Goal: Information Seeking & Learning: Check status

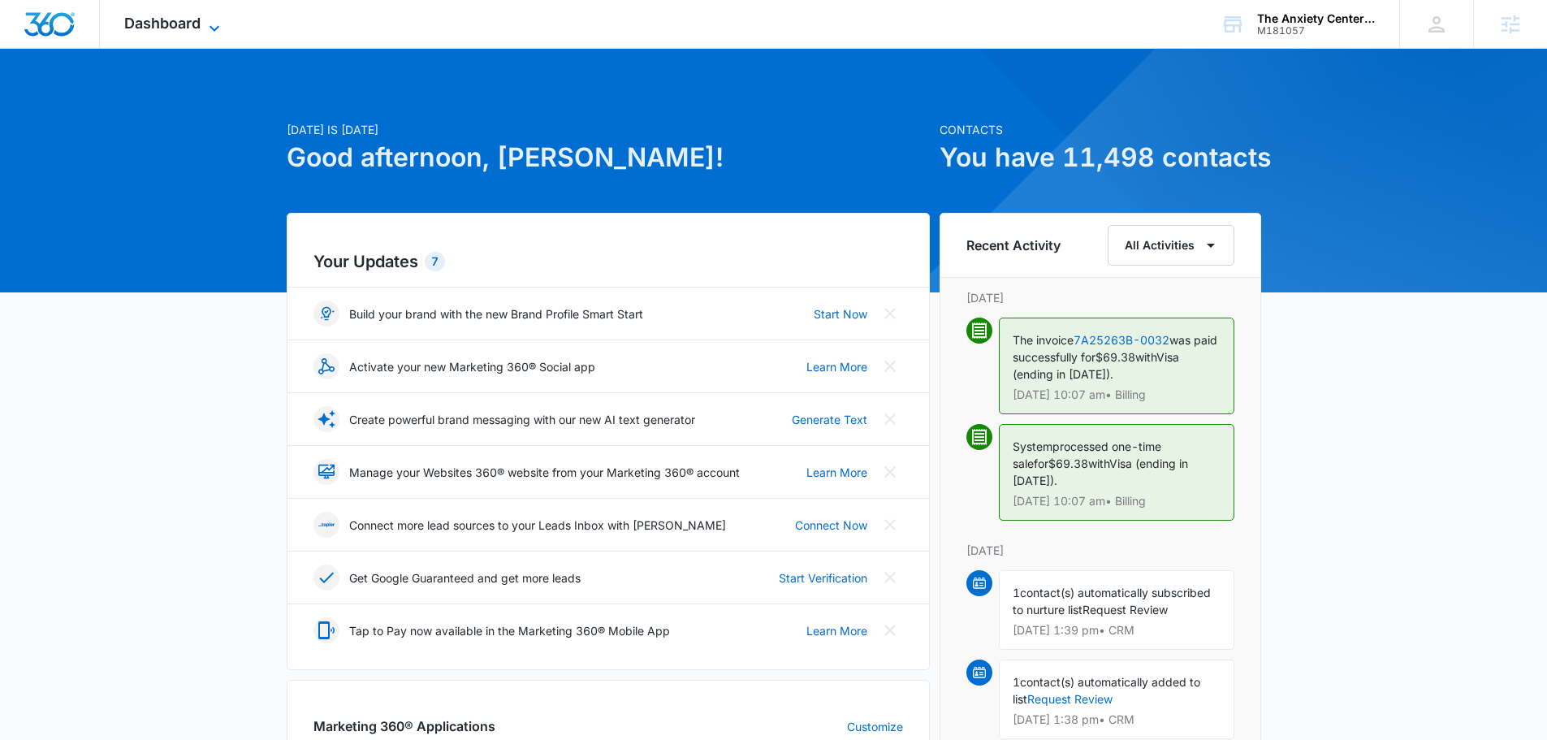
click at [169, 28] on span "Dashboard" at bounding box center [162, 23] width 76 height 17
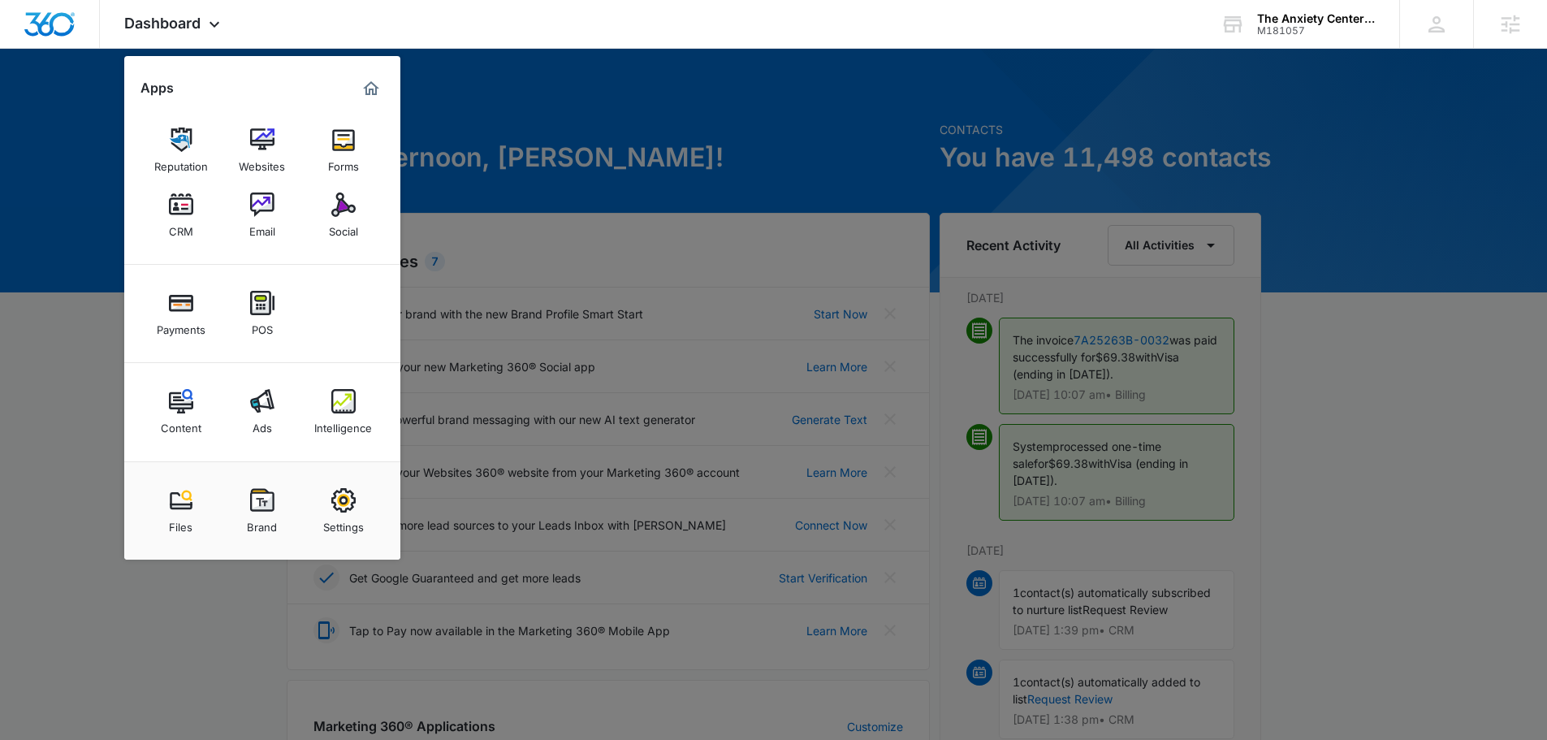
click at [264, 405] on img at bounding box center [262, 401] width 24 height 24
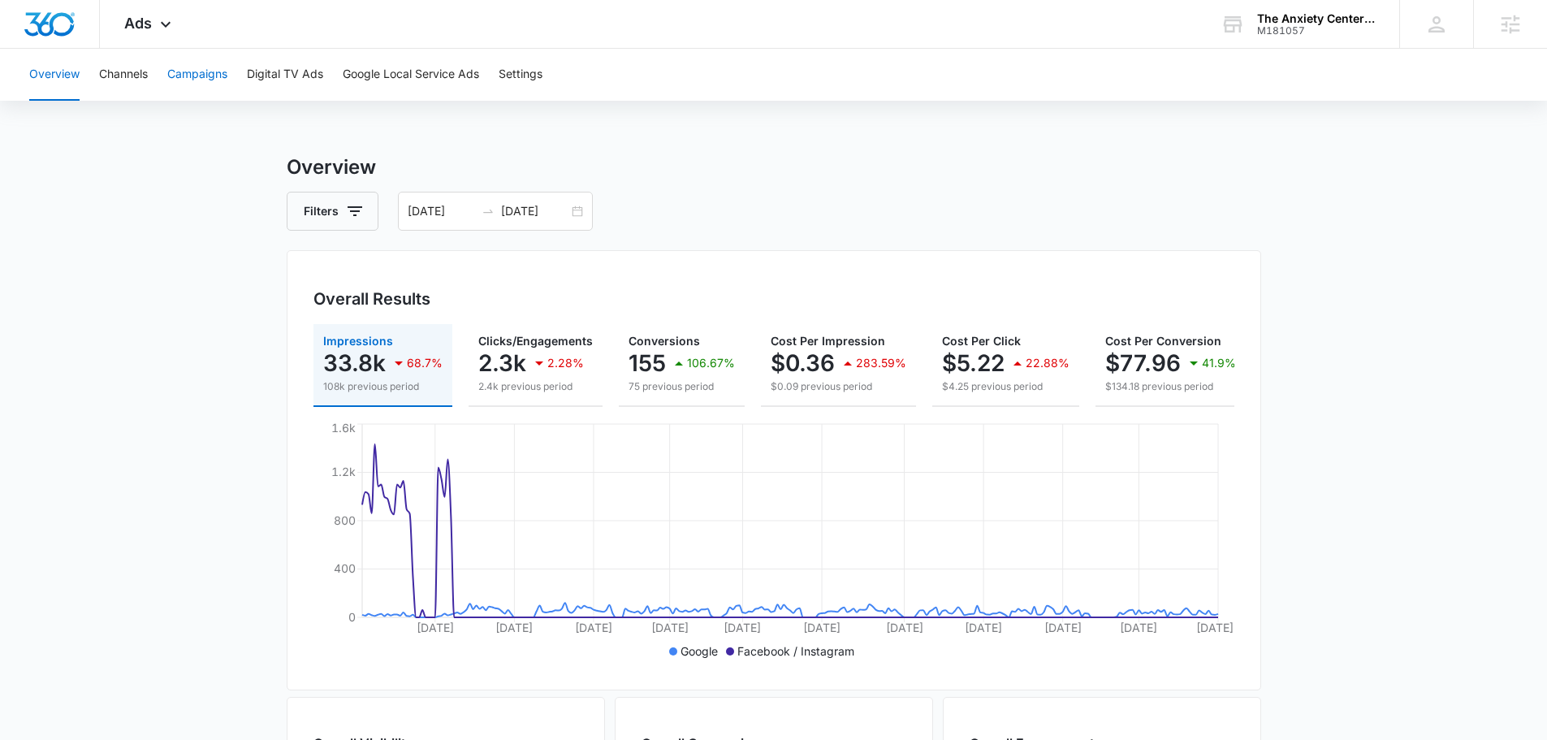
click at [197, 68] on button "Campaigns" at bounding box center [197, 75] width 60 height 52
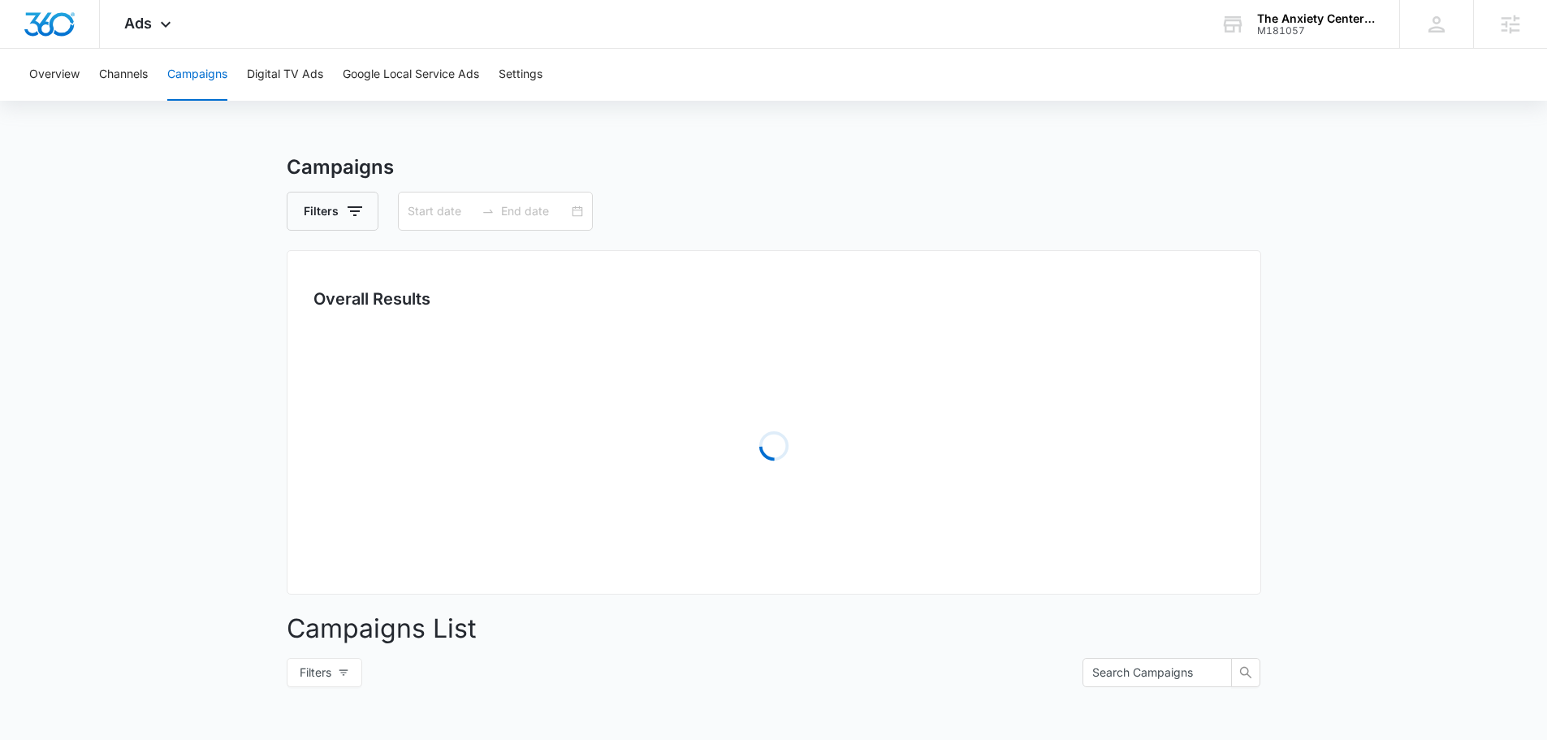
type input "[DATE]"
click at [144, 15] on span "Ads" at bounding box center [138, 23] width 28 height 17
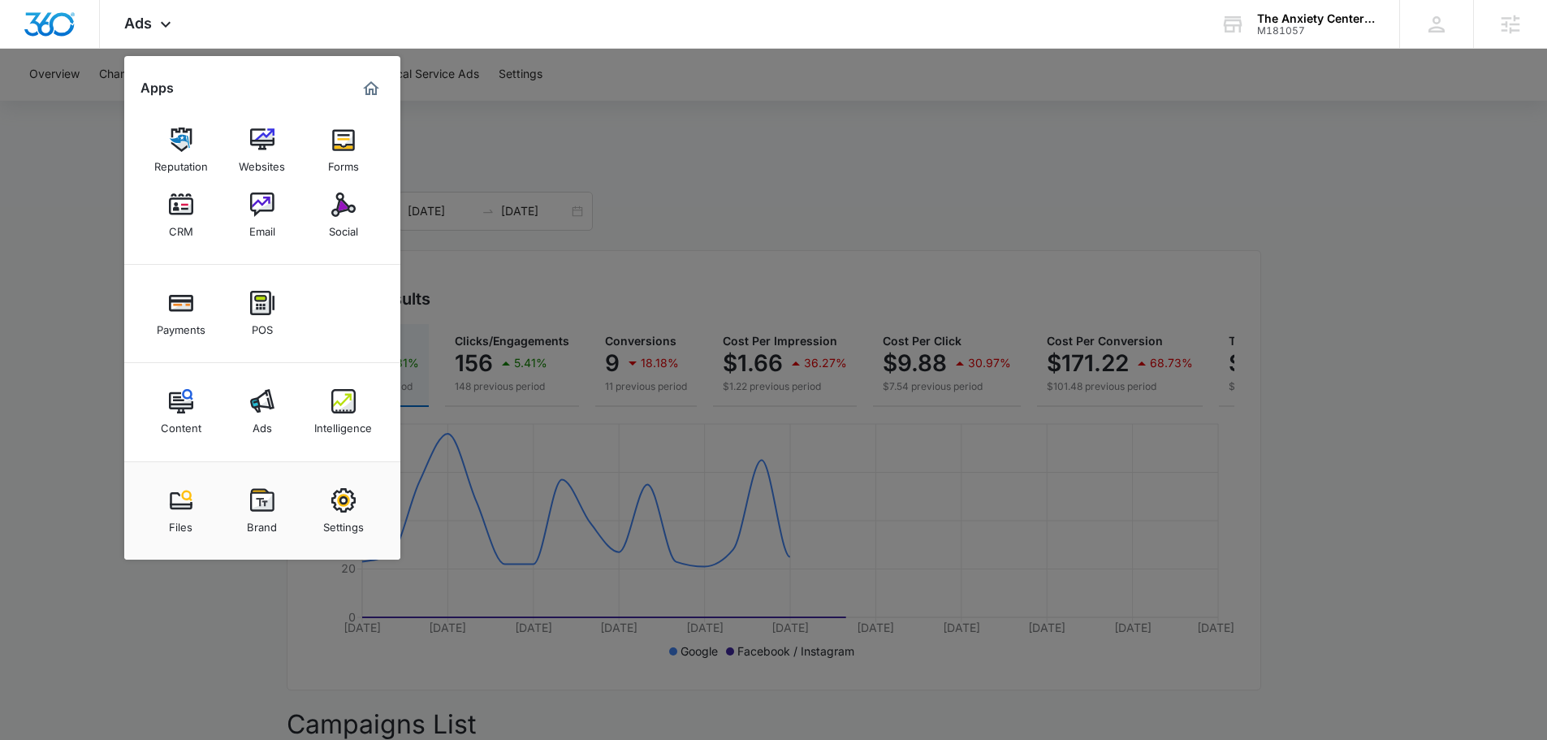
click at [350, 399] on img at bounding box center [343, 401] width 24 height 24
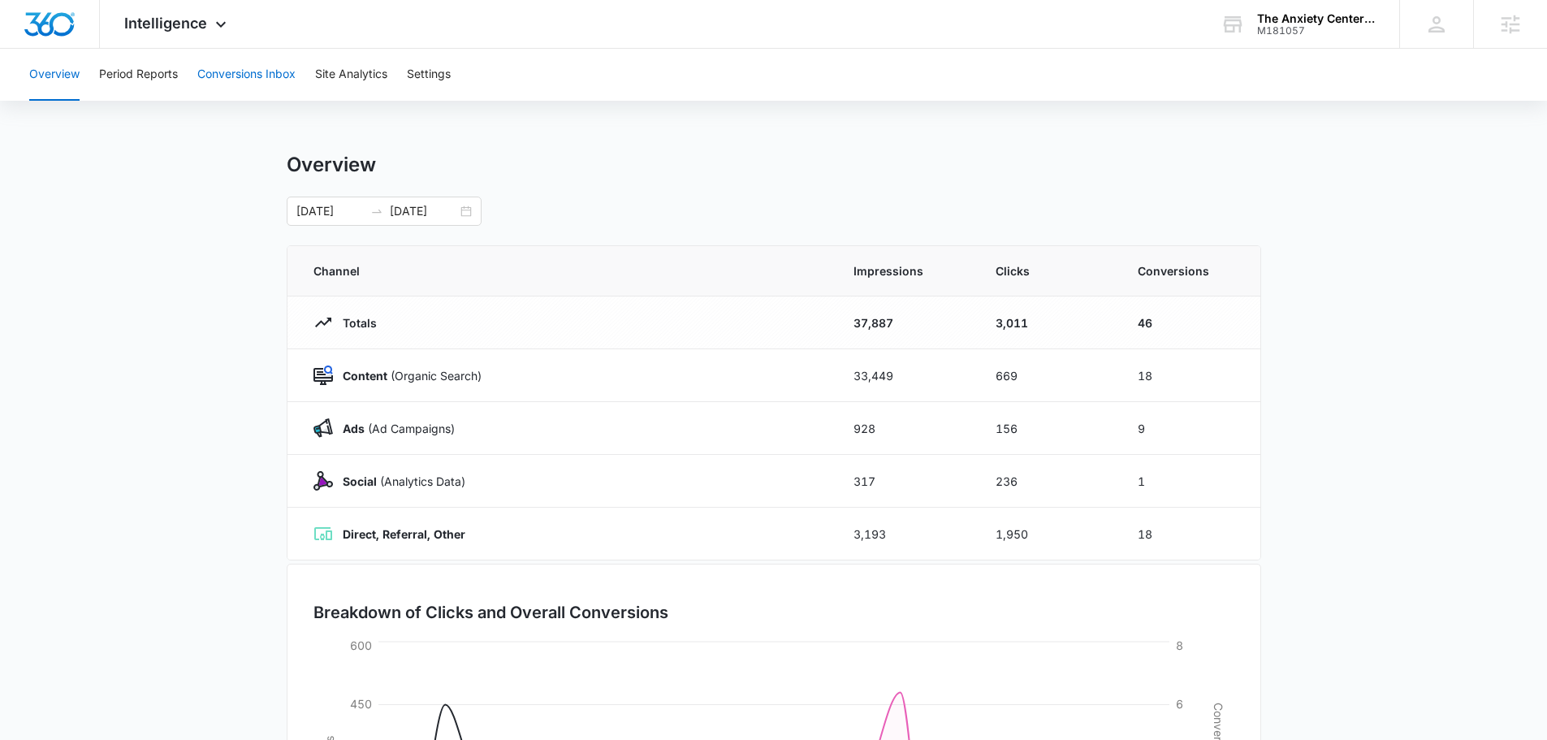
click at [231, 57] on button "Conversions Inbox" at bounding box center [246, 75] width 98 height 52
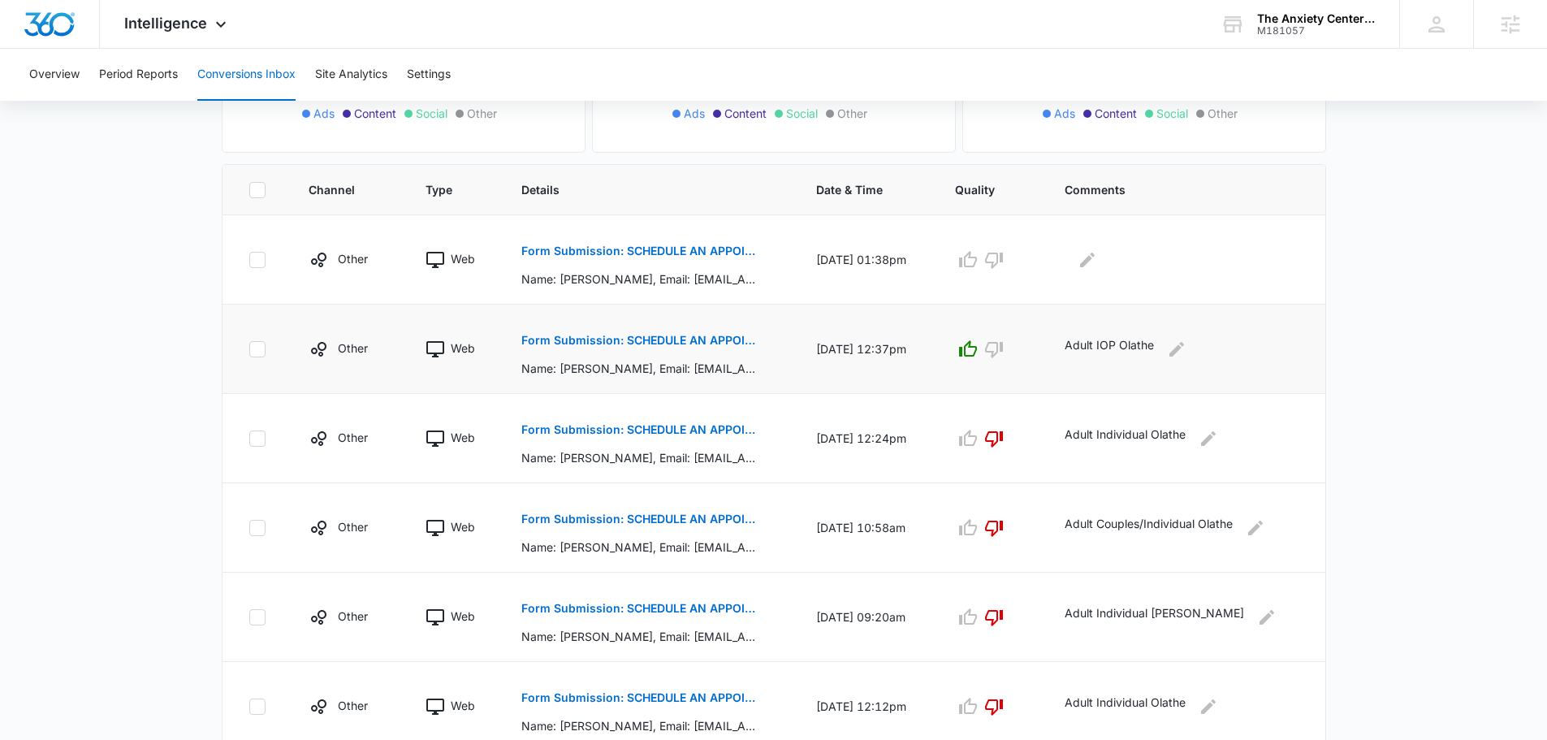
scroll to position [325, 0]
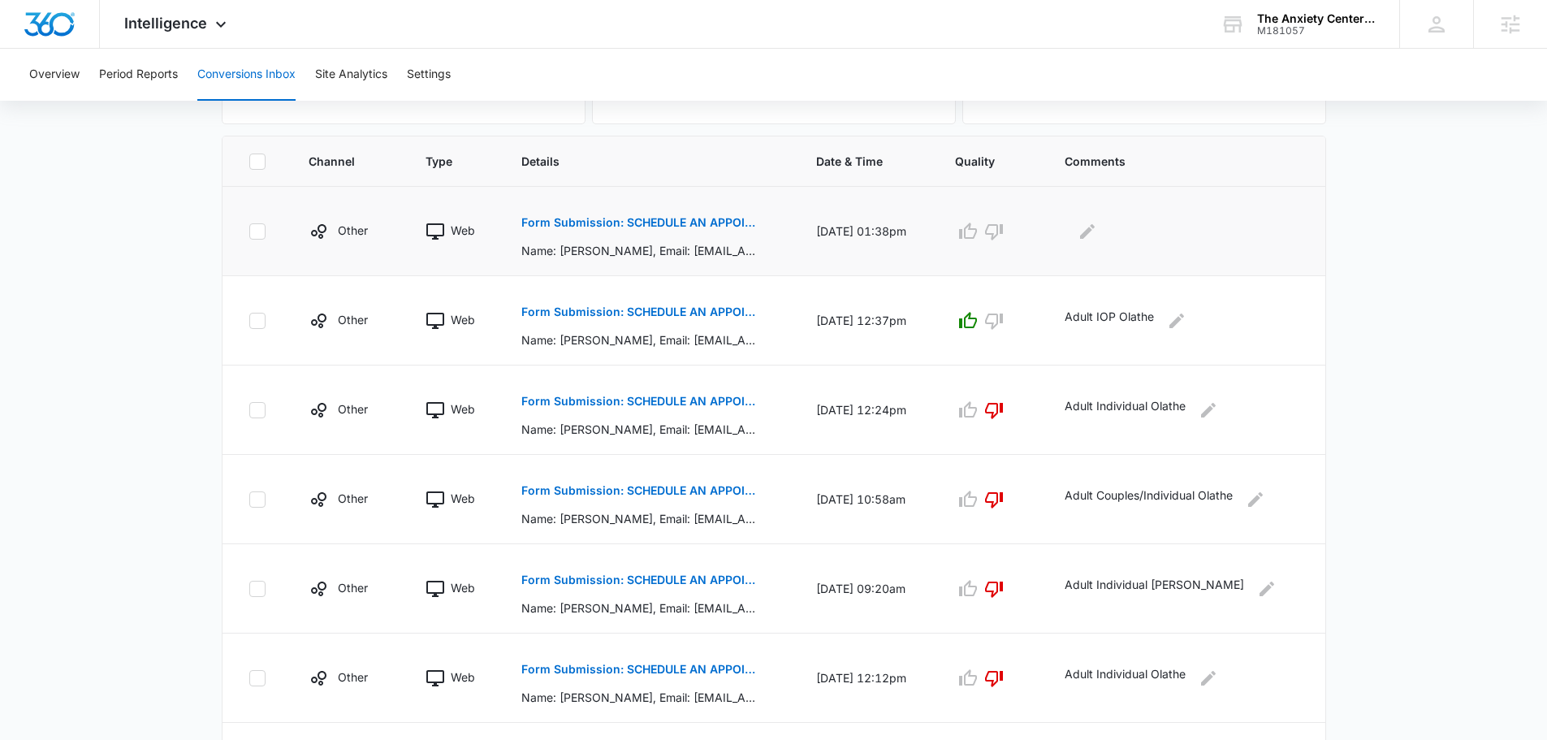
click at [650, 225] on p "Form Submission: SCHEDULE AN APPOINTMENT" at bounding box center [639, 222] width 236 height 11
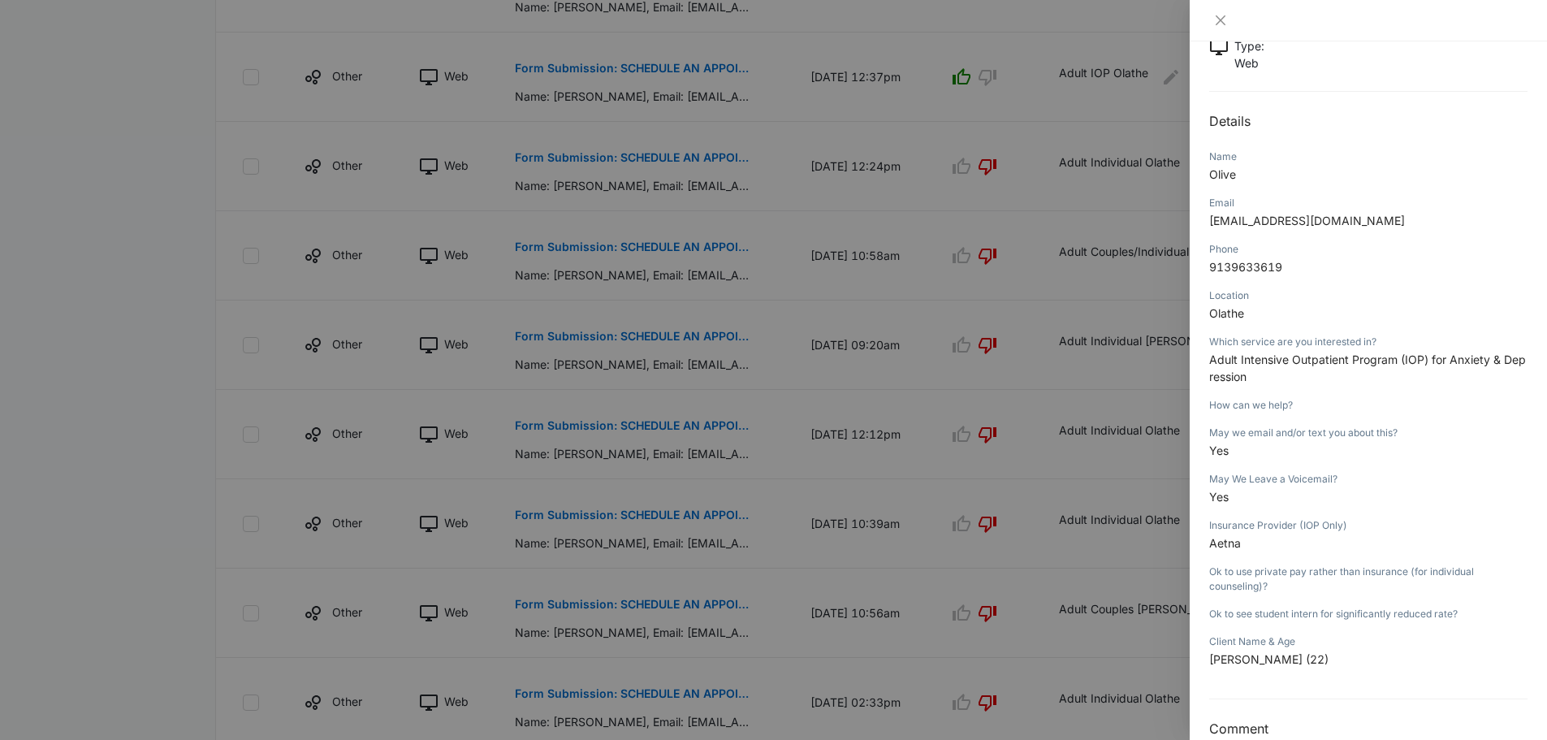
scroll to position [0, 0]
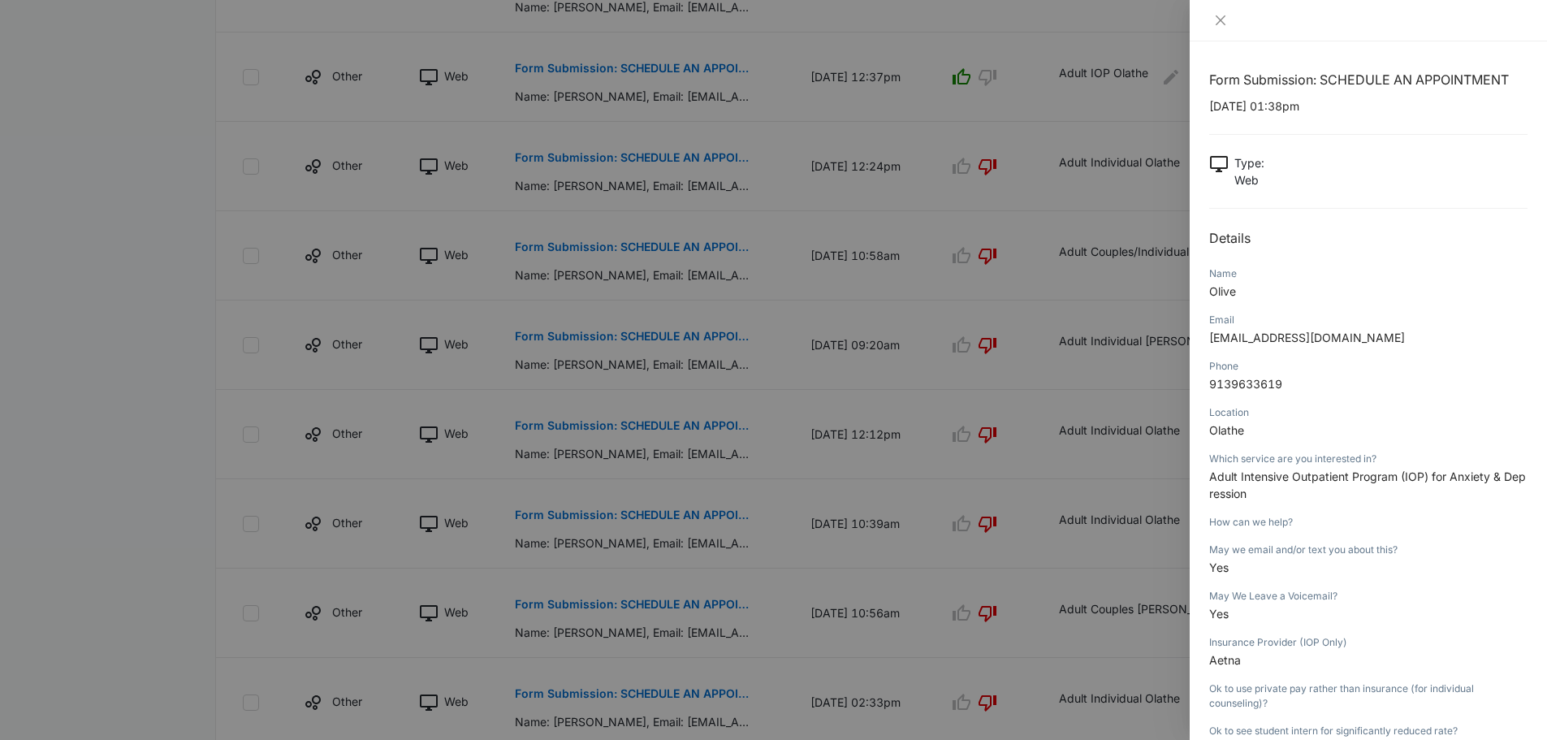
click at [1090, 31] on div at bounding box center [773, 370] width 1547 height 740
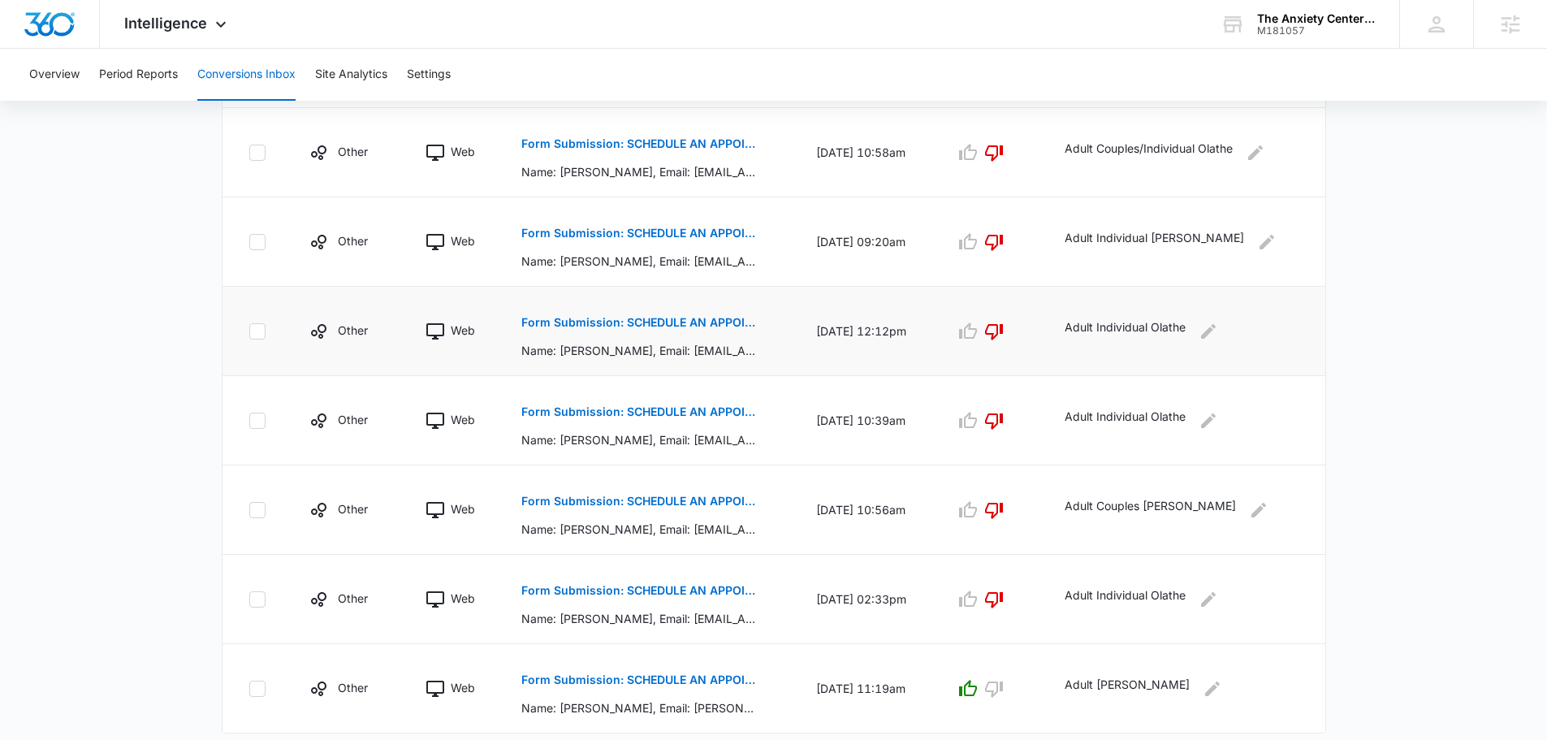
scroll to position [715, 0]
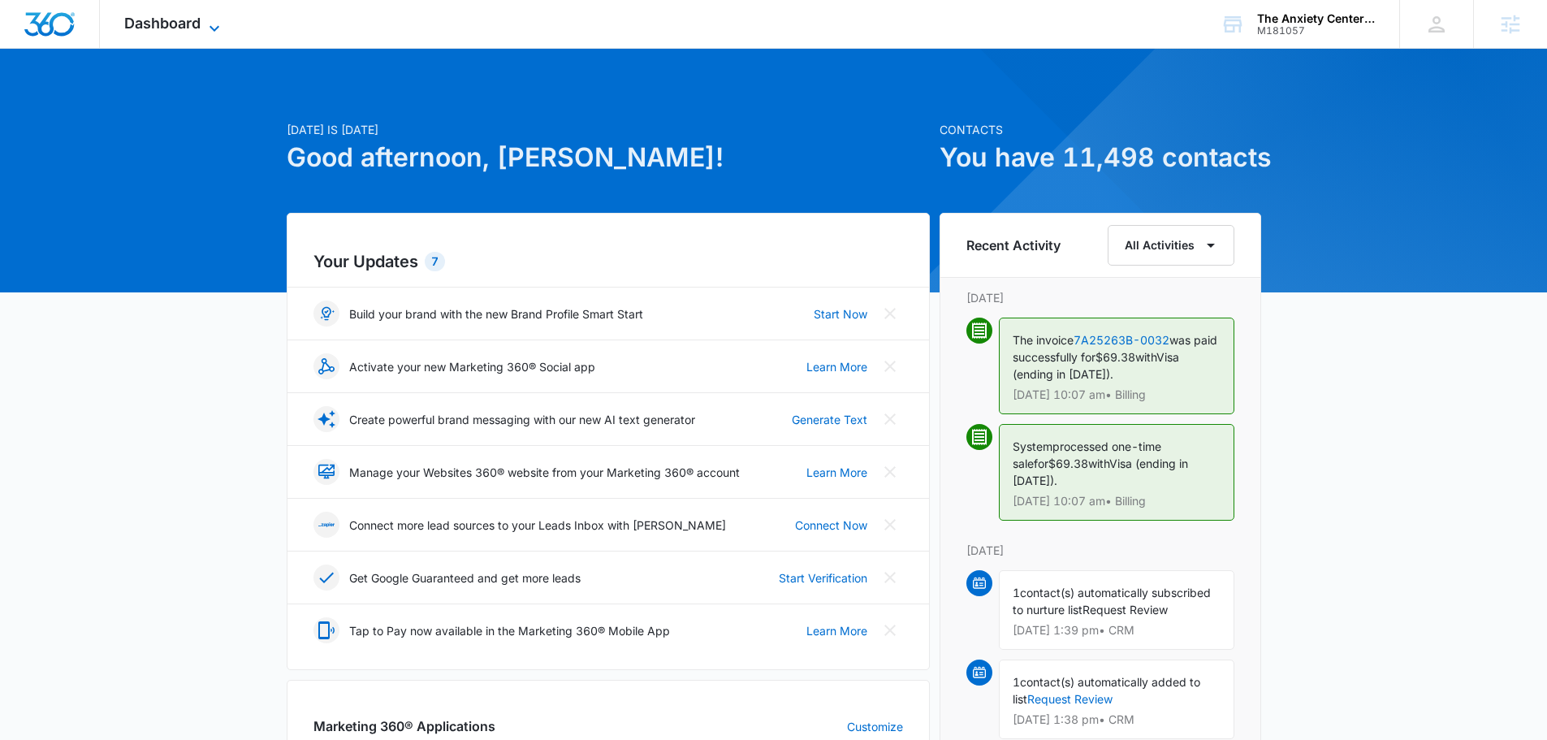
click at [205, 20] on icon at bounding box center [214, 28] width 19 height 19
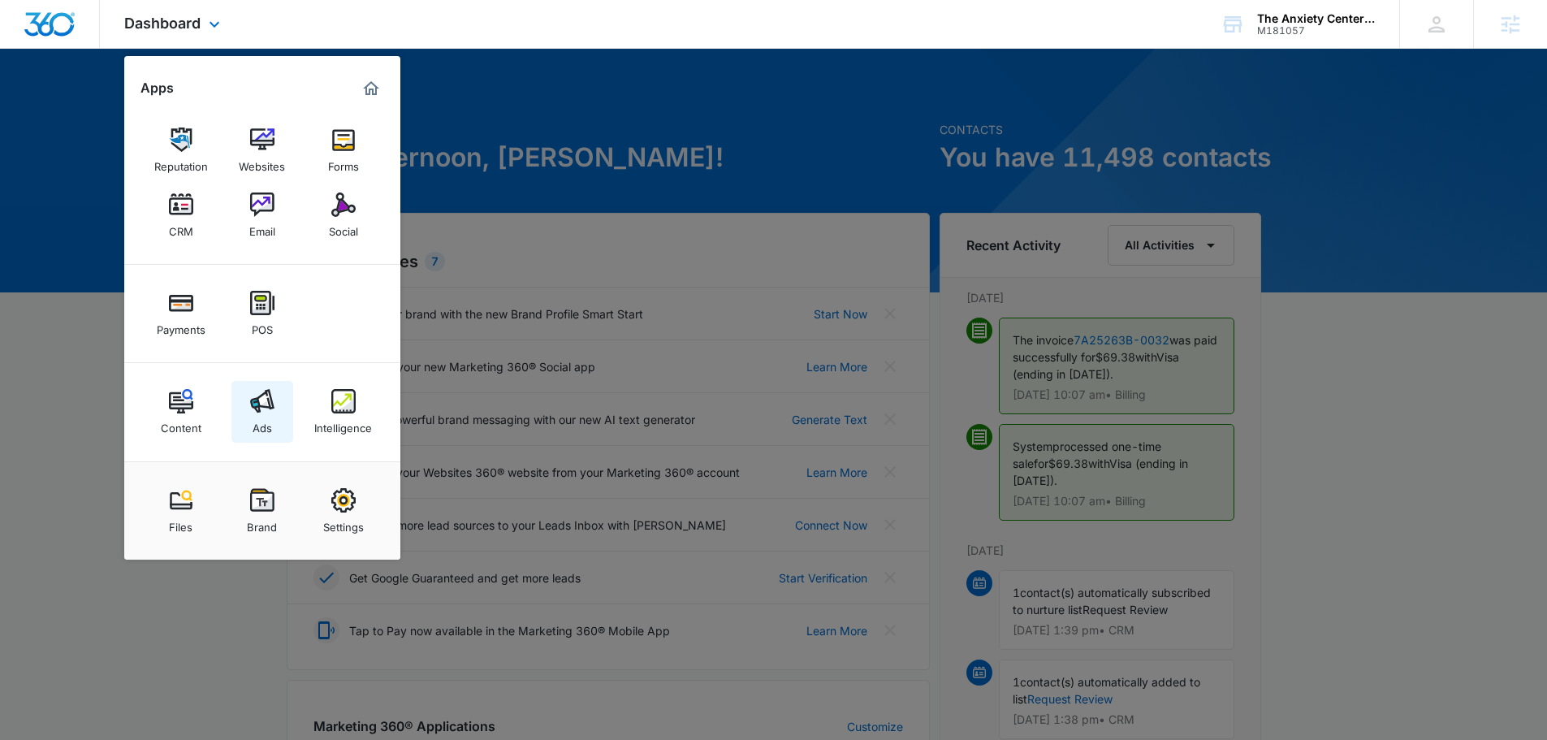
click at [259, 391] on img at bounding box center [262, 401] width 24 height 24
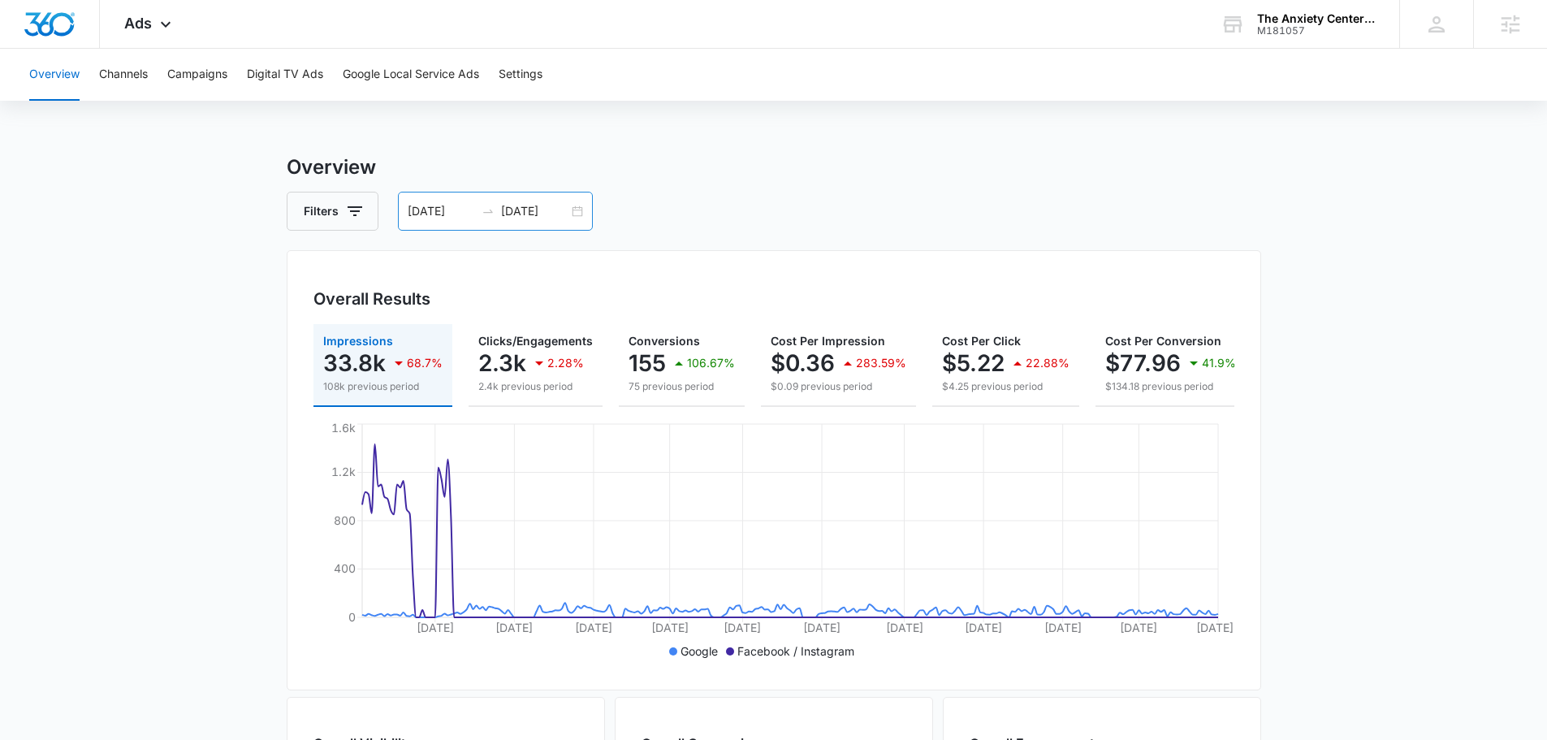
click at [518, 219] on input "[DATE]" at bounding box center [534, 211] width 67 height 18
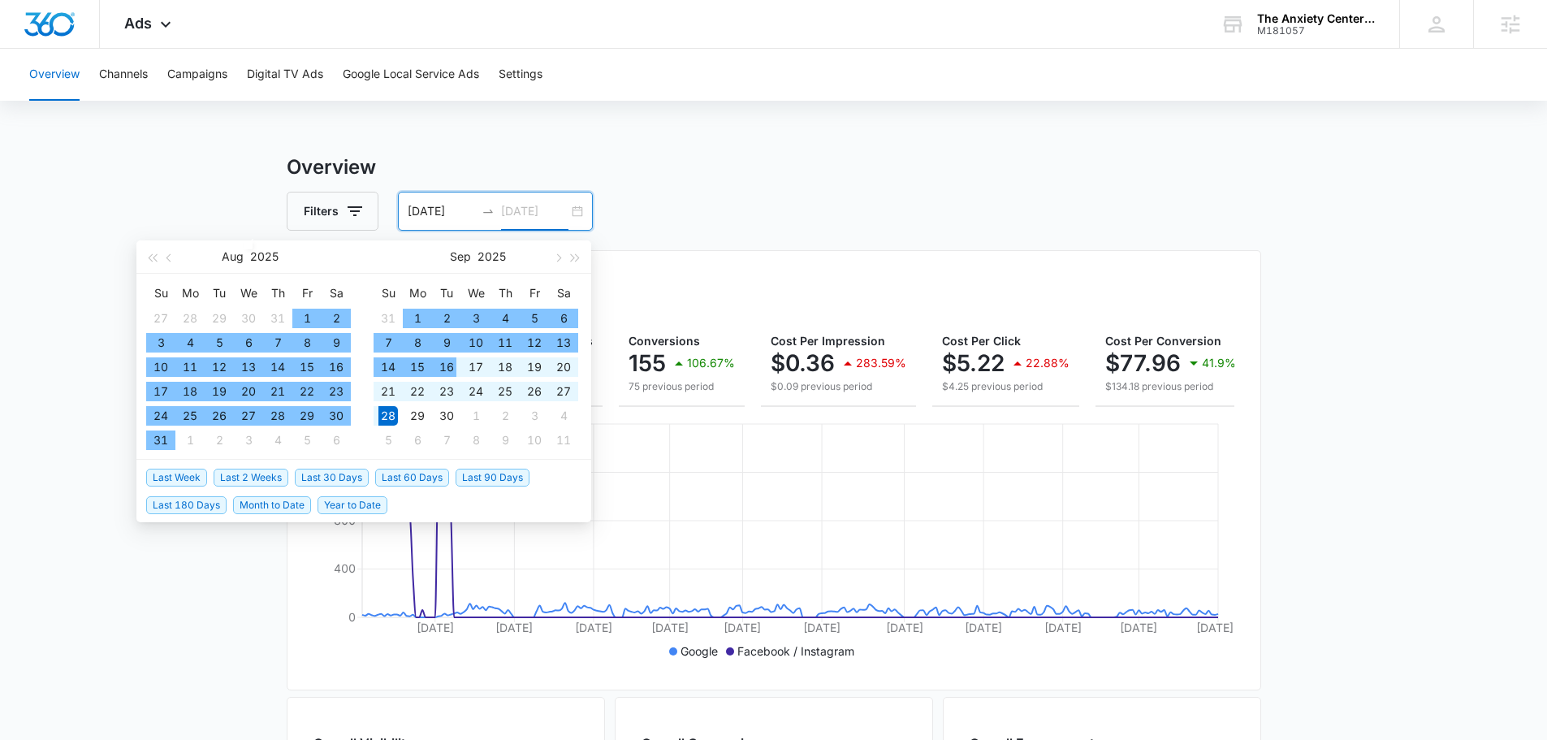
type input "[DATE]"
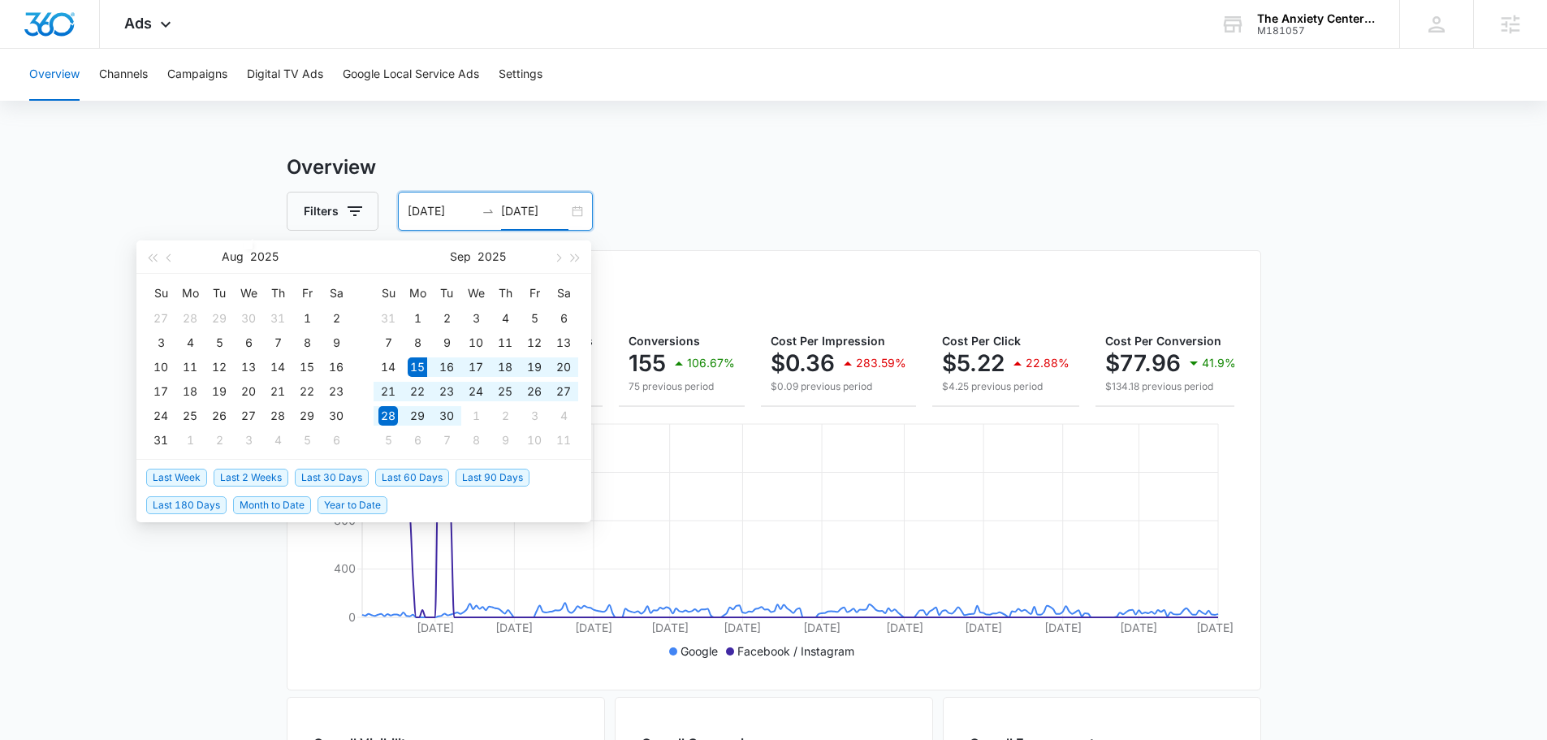
click at [337, 474] on span "Last 30 Days" at bounding box center [332, 477] width 74 height 18
type input "[DATE]"
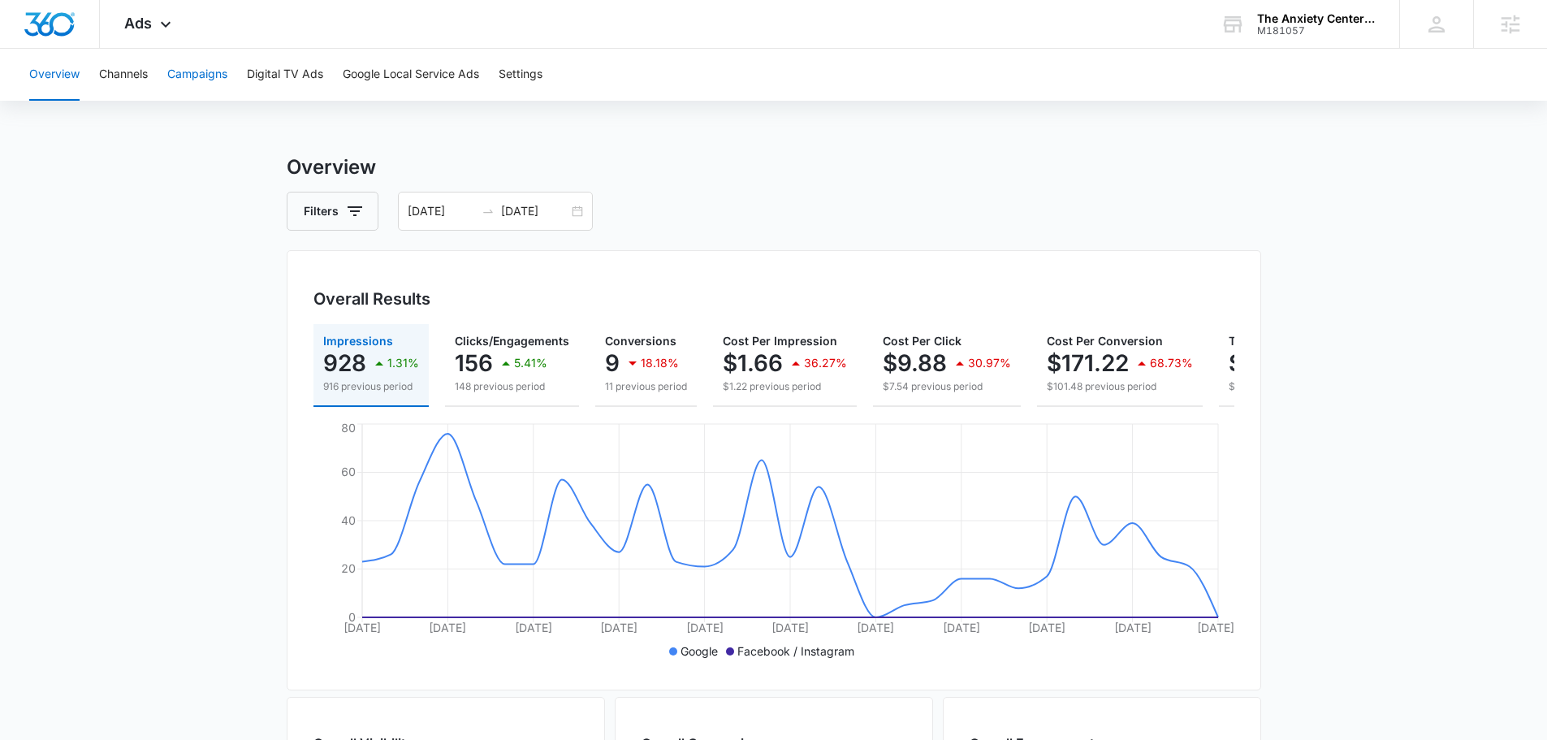
click at [180, 71] on button "Campaigns" at bounding box center [197, 75] width 60 height 52
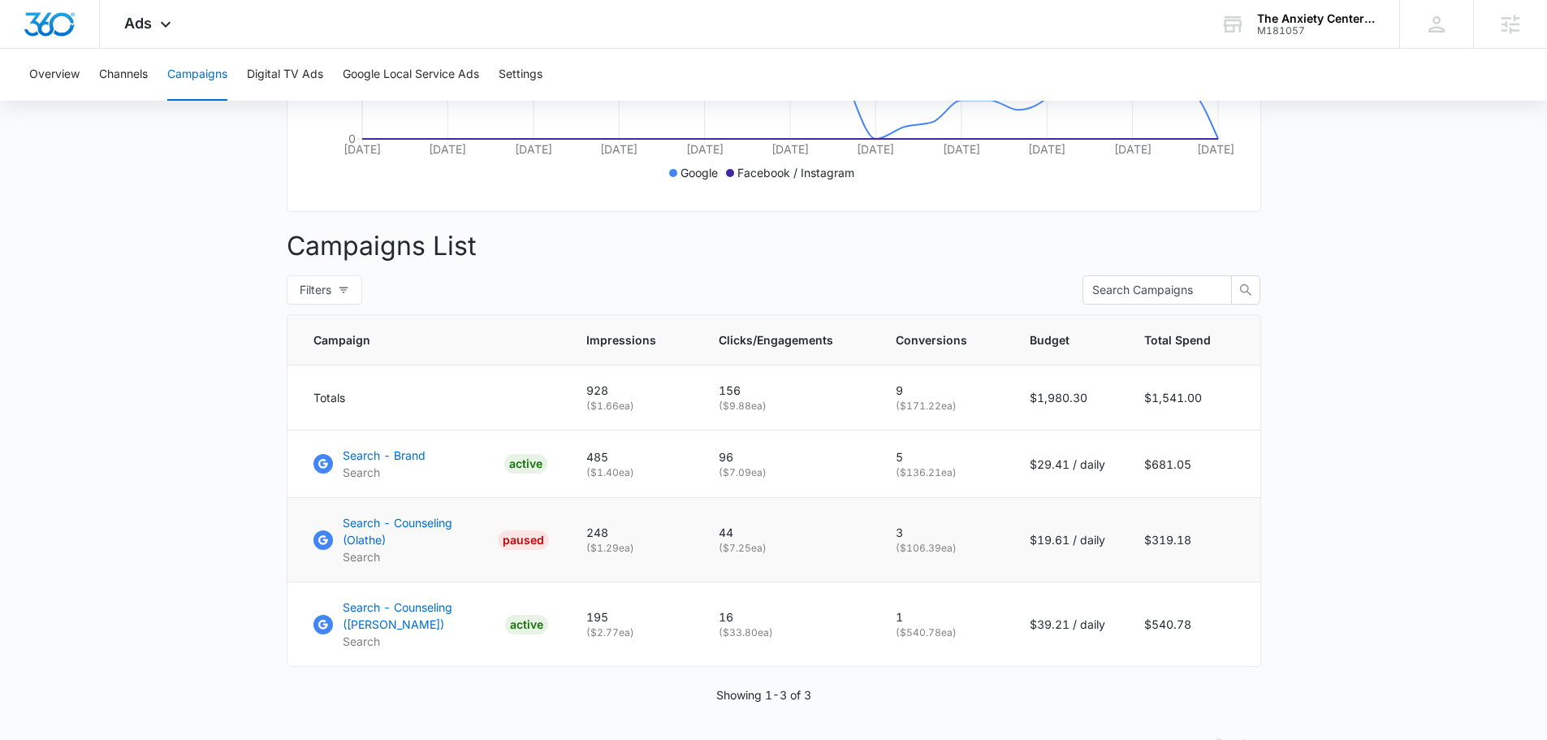
scroll to position [487, 0]
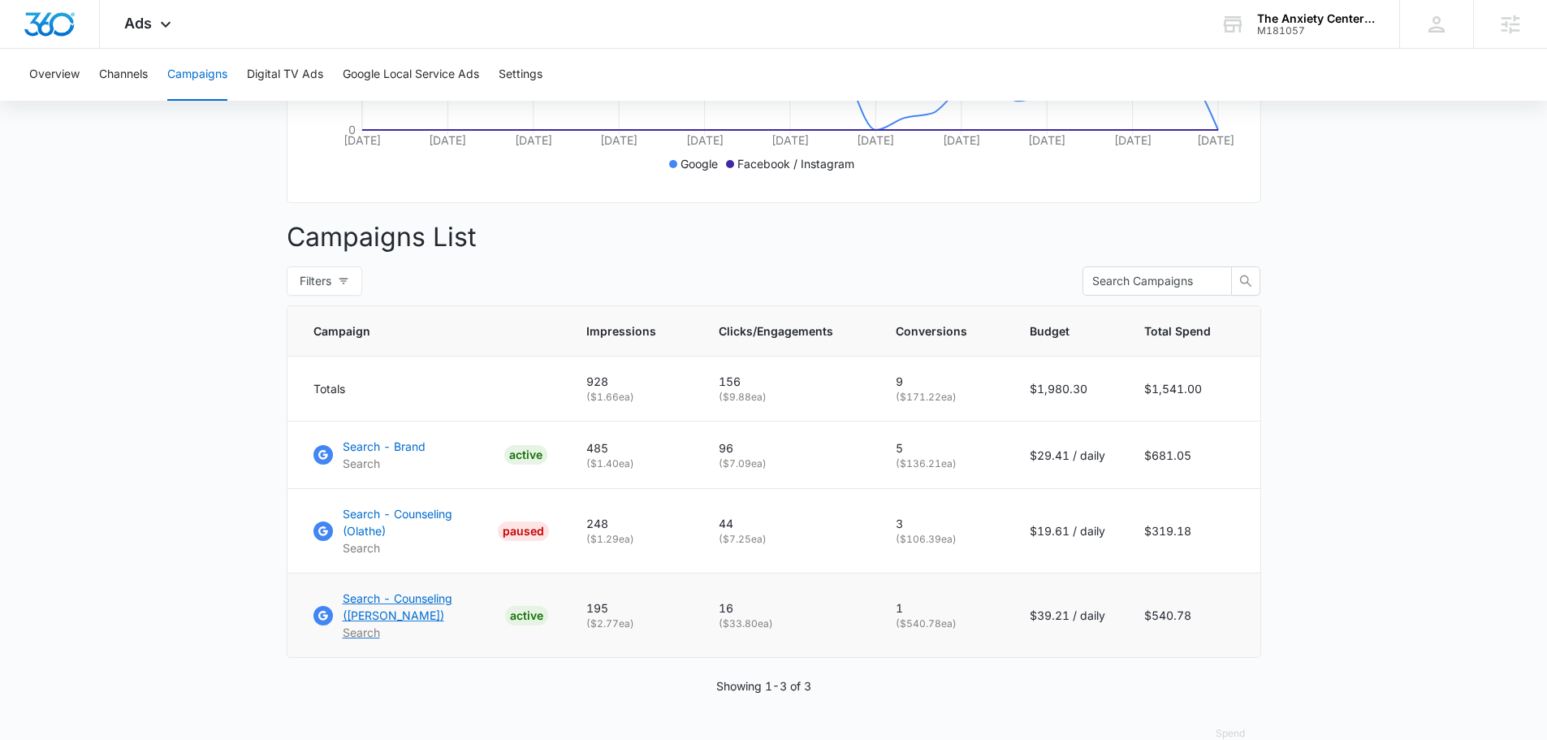
click at [404, 602] on p "Search - Counseling (Lawrence)" at bounding box center [421, 606] width 156 height 34
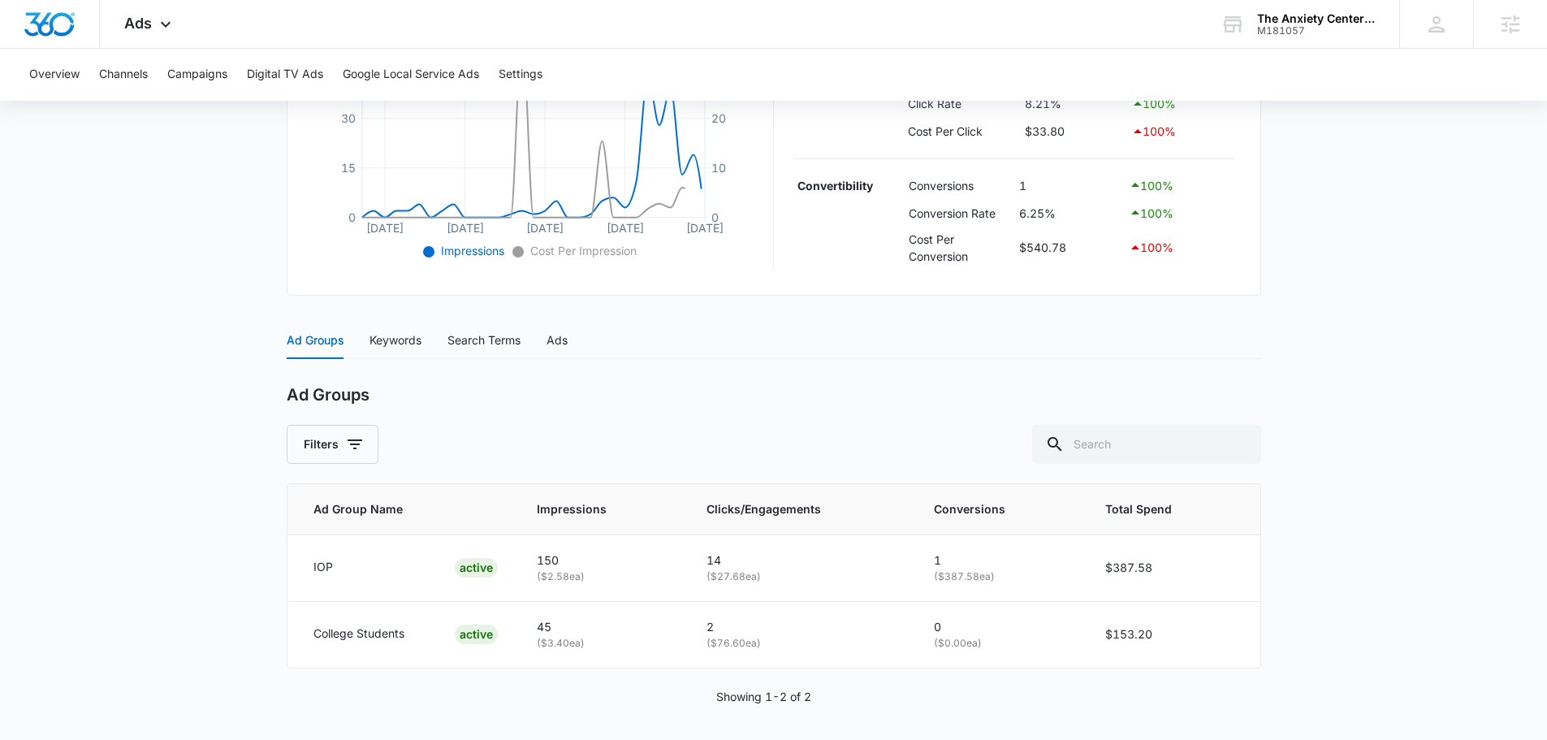
scroll to position [460, 0]
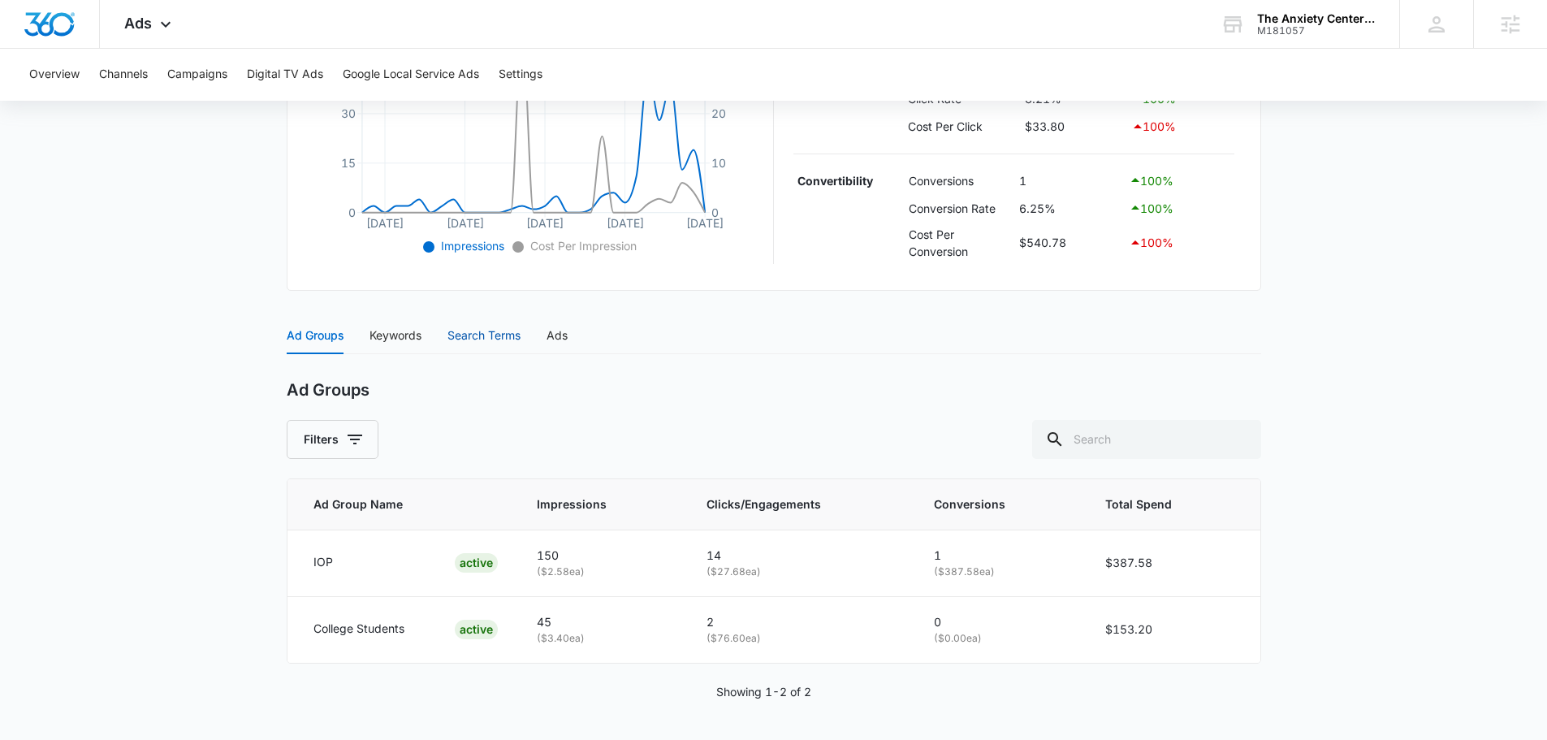
click at [480, 332] on div "Search Terms" at bounding box center [483, 335] width 73 height 18
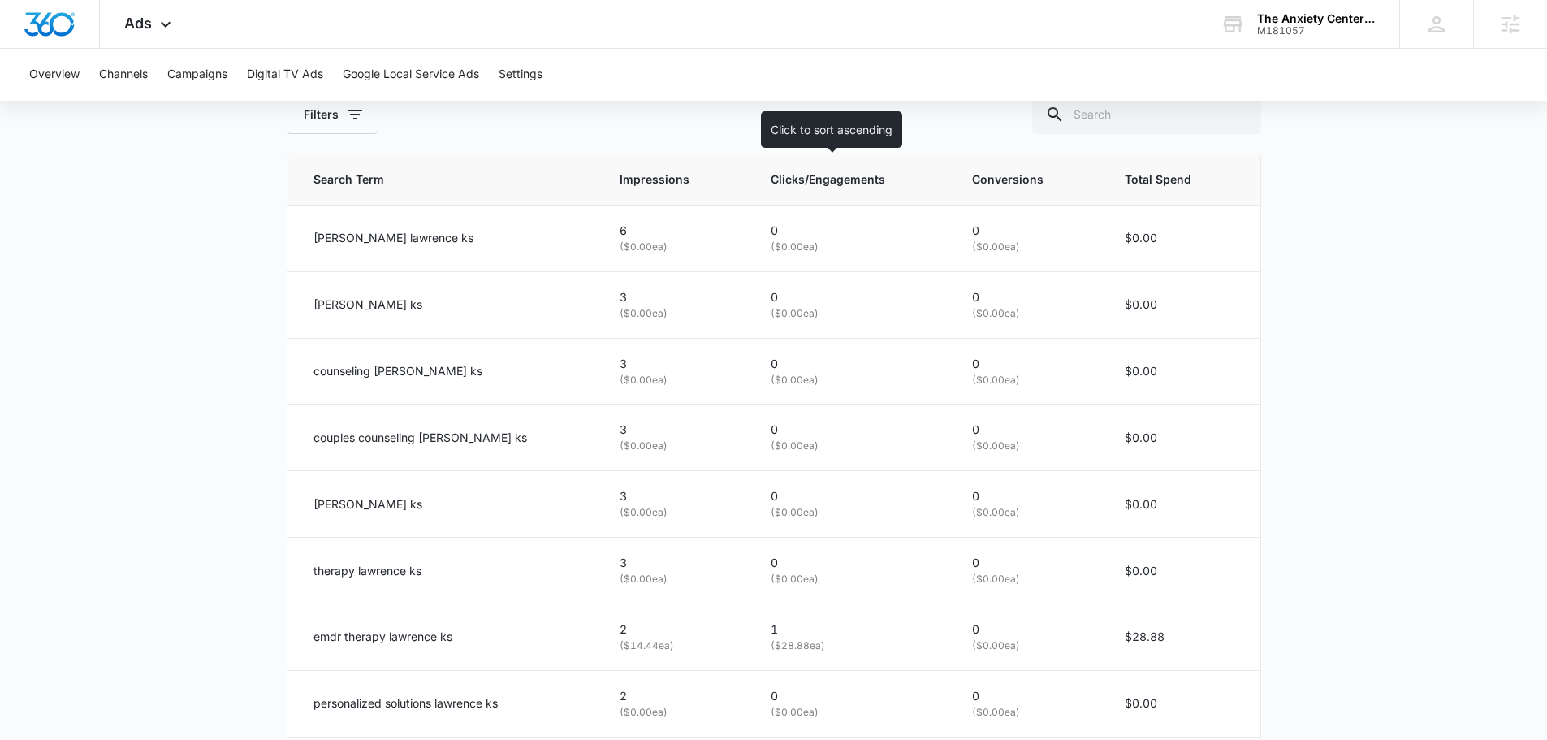
click at [770, 185] on span "Clicks/Engagements" at bounding box center [839, 179] width 139 height 18
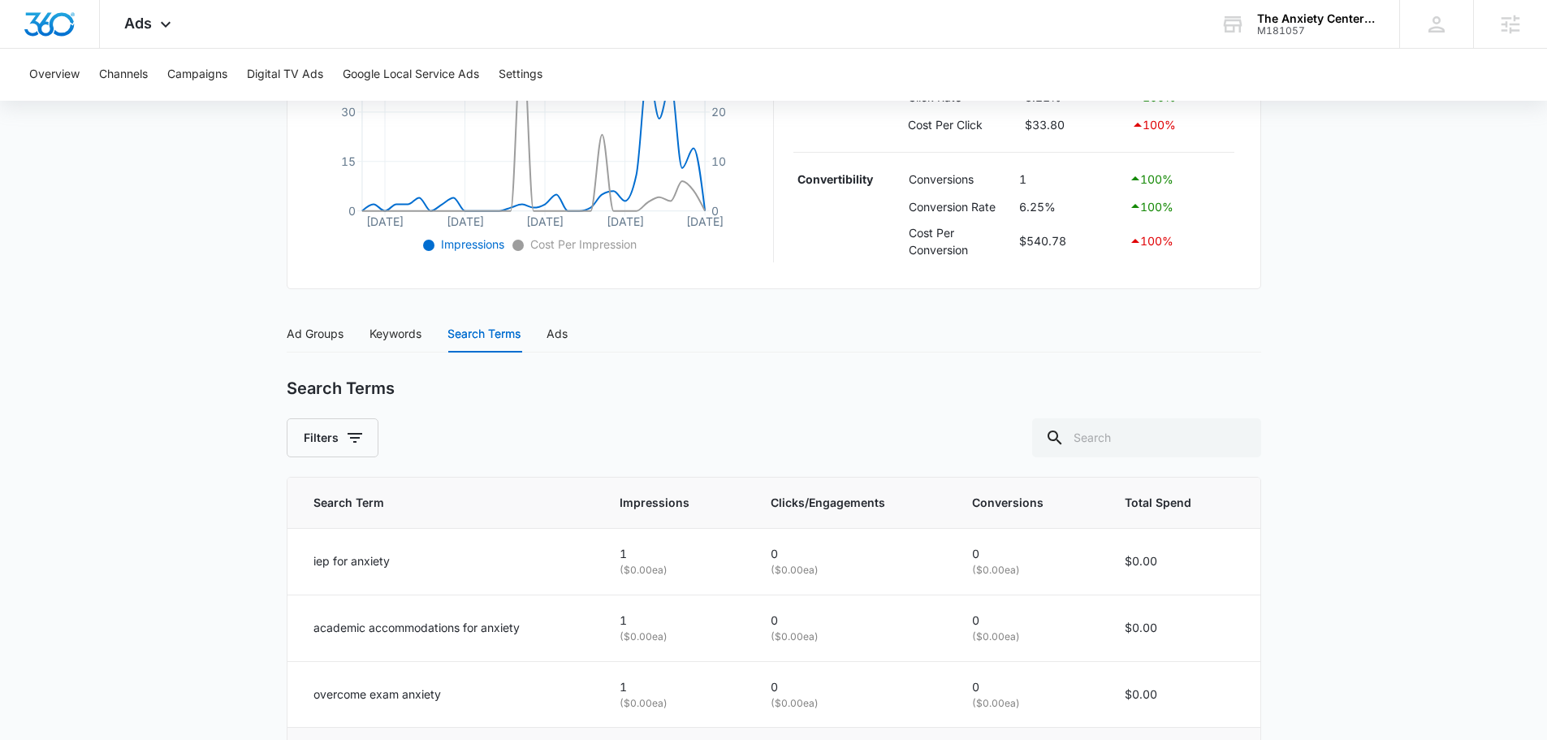
scroll to position [784, 0]
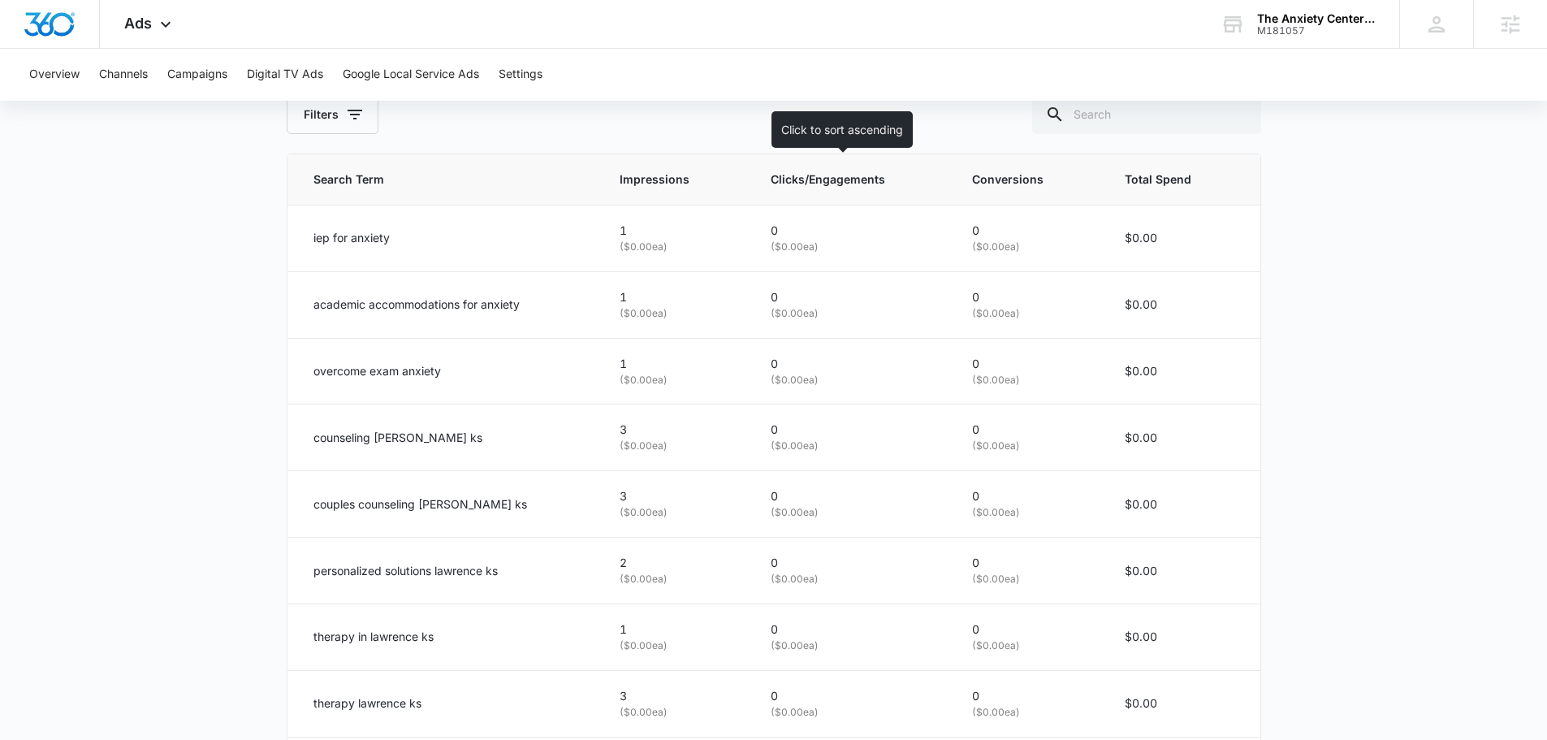
click at [777, 175] on span "Clicks/Engagements" at bounding box center [839, 179] width 139 height 18
click at [788, 186] on span "Clicks/Engagements" at bounding box center [839, 179] width 139 height 18
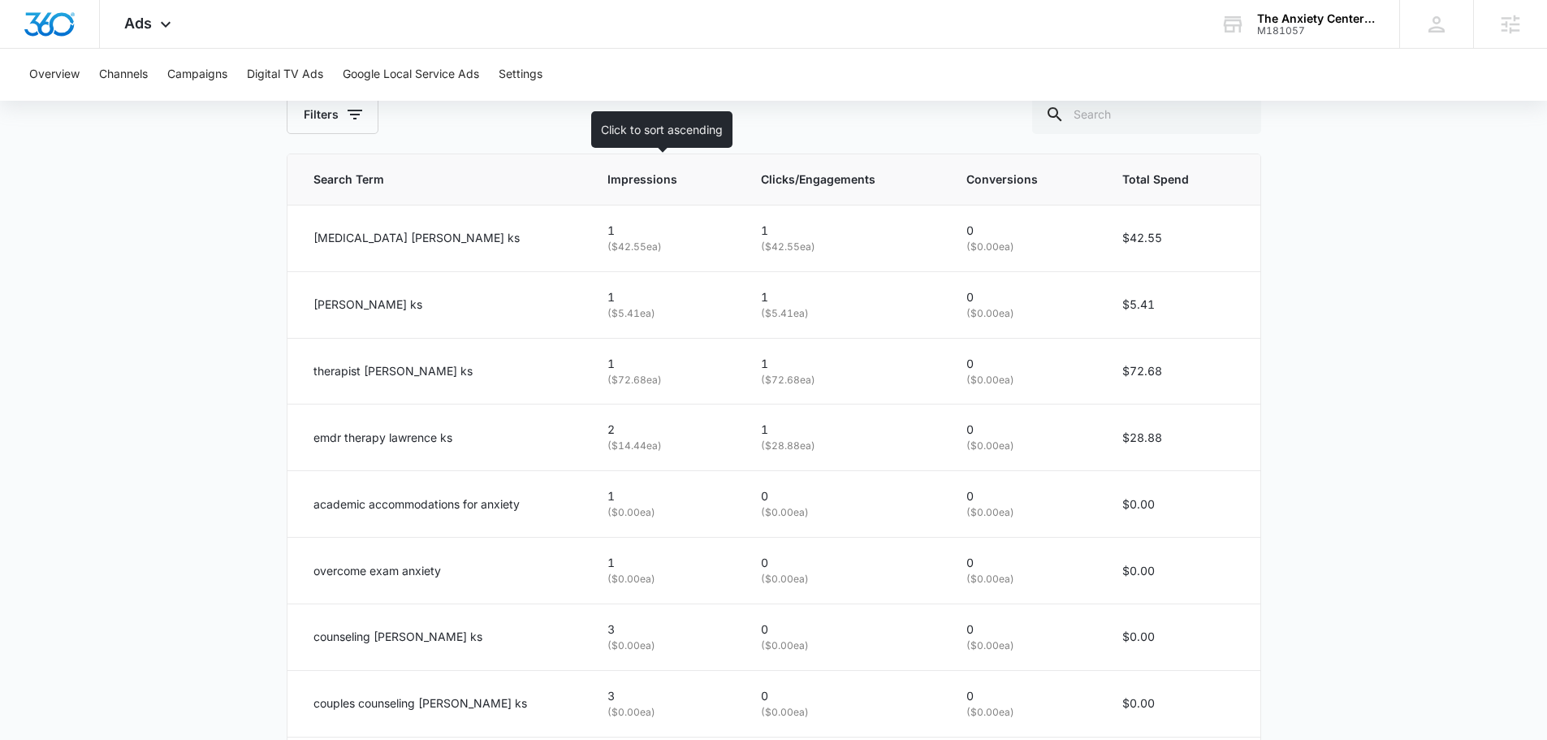
click at [652, 184] on span "Impressions" at bounding box center [652, 179] width 91 height 18
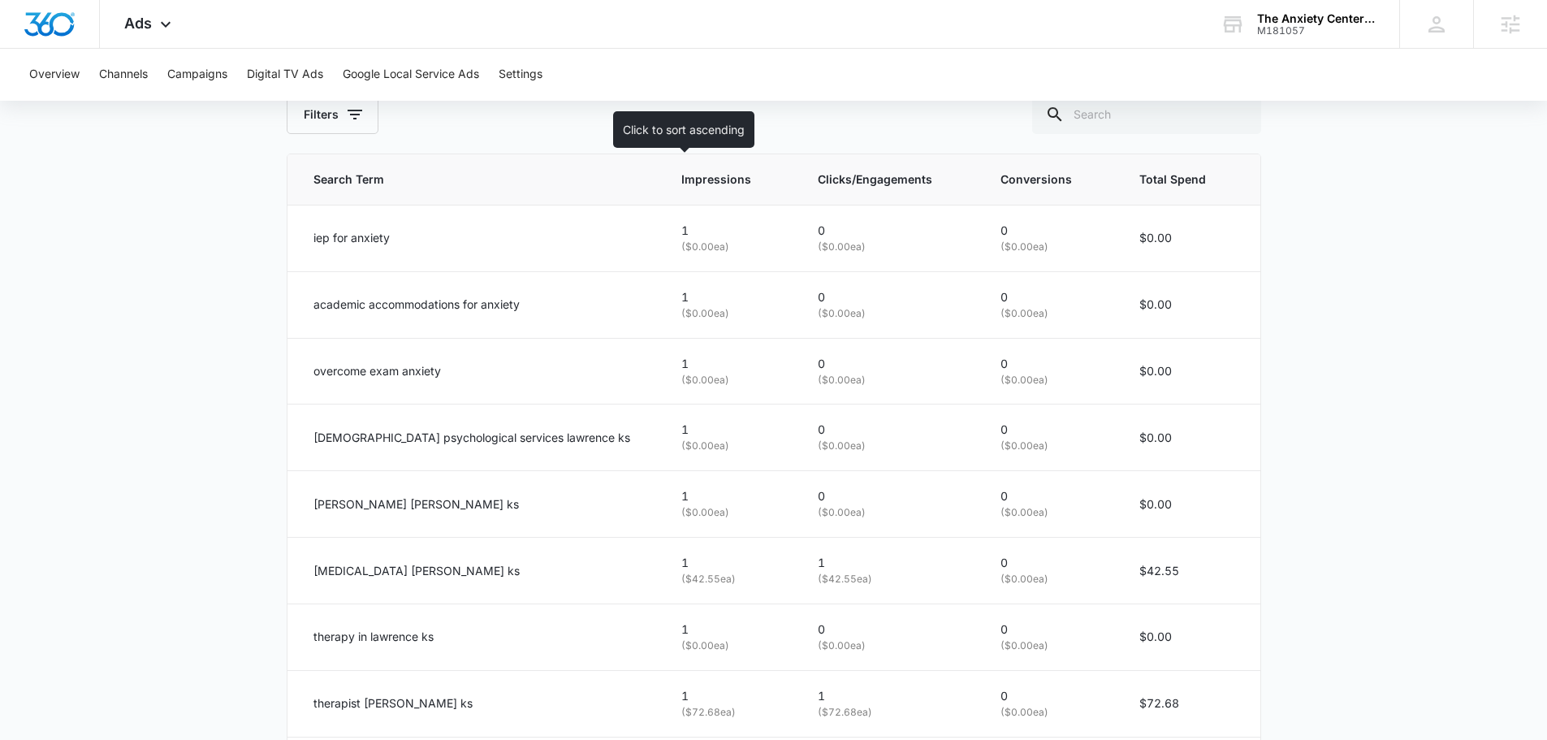
click at [681, 182] on span "Impressions" at bounding box center [718, 179] width 74 height 18
click at [681, 183] on span "Impressions" at bounding box center [718, 179] width 74 height 18
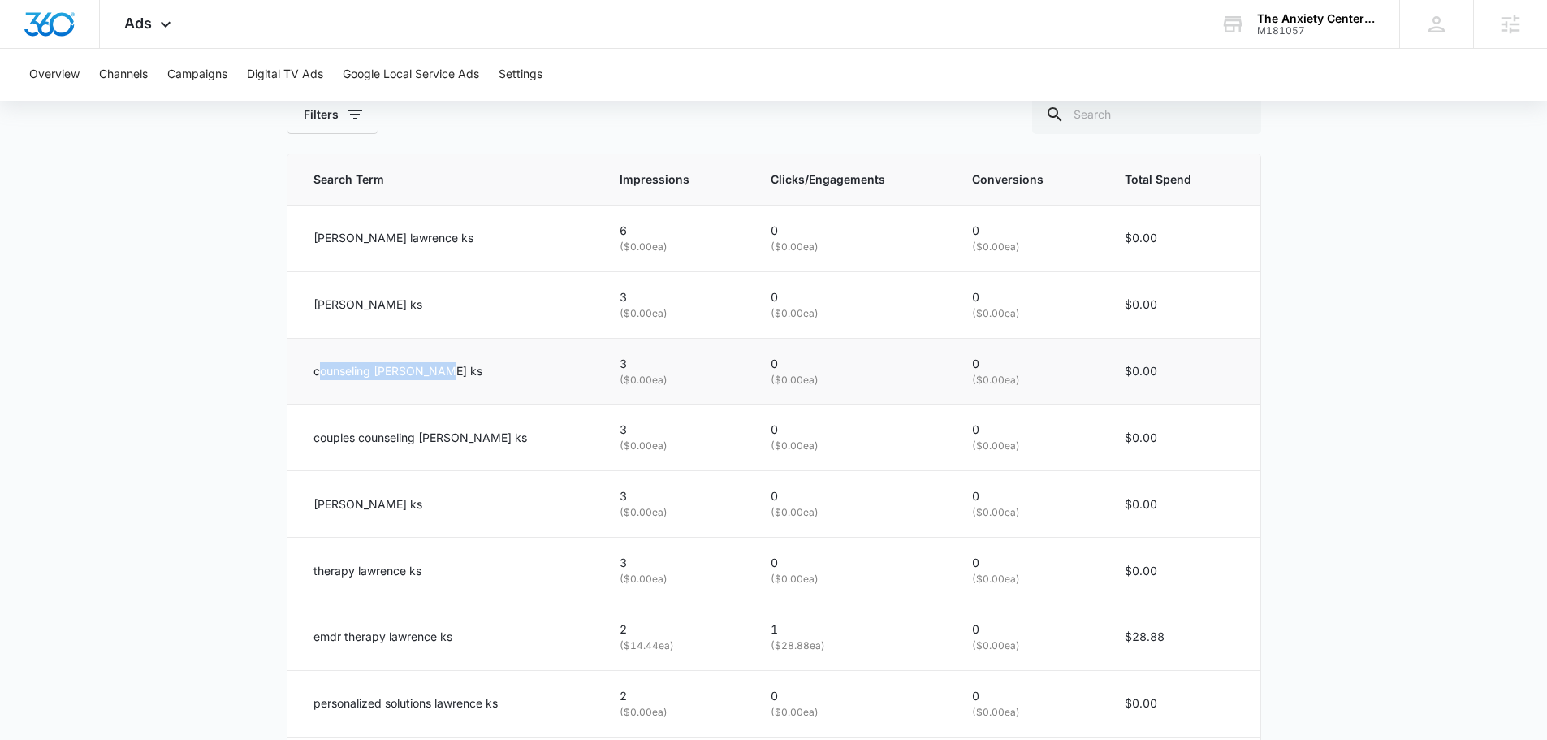
drag, startPoint x: 360, startPoint y: 377, endPoint x: 478, endPoint y: 377, distance: 118.5
click at [486, 378] on div "counseling lawrence ks" at bounding box center [446, 371] width 267 height 18
click at [465, 373] on div "counseling lawrence ks" at bounding box center [446, 371] width 267 height 18
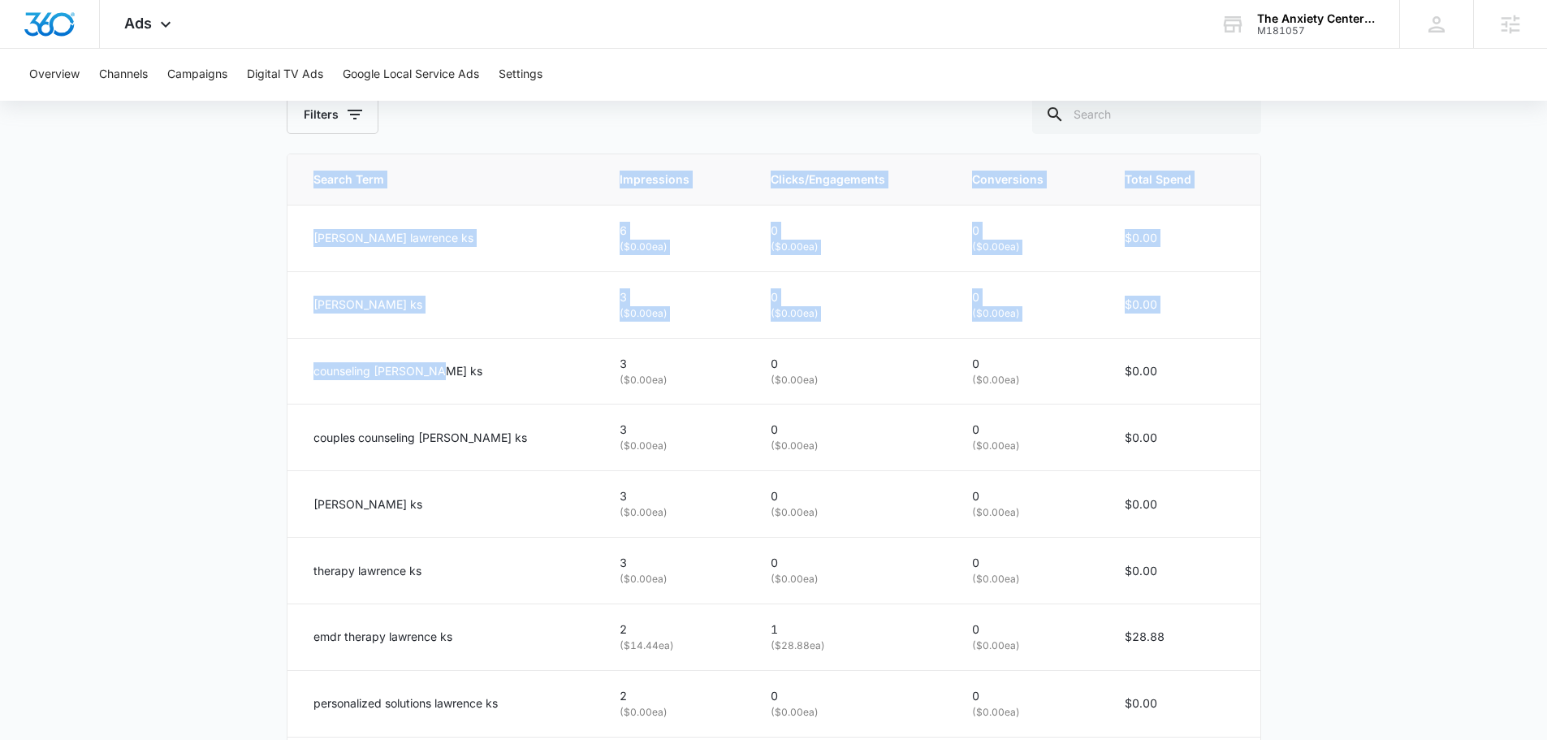
drag, startPoint x: 394, startPoint y: 376, endPoint x: 275, endPoint y: 376, distance: 118.5
click at [275, 376] on main "Search - Counseling (Lawrence) | Search Active $39.21 daily , $540.78 Spent Ove…" at bounding box center [773, 163] width 1547 height 1590
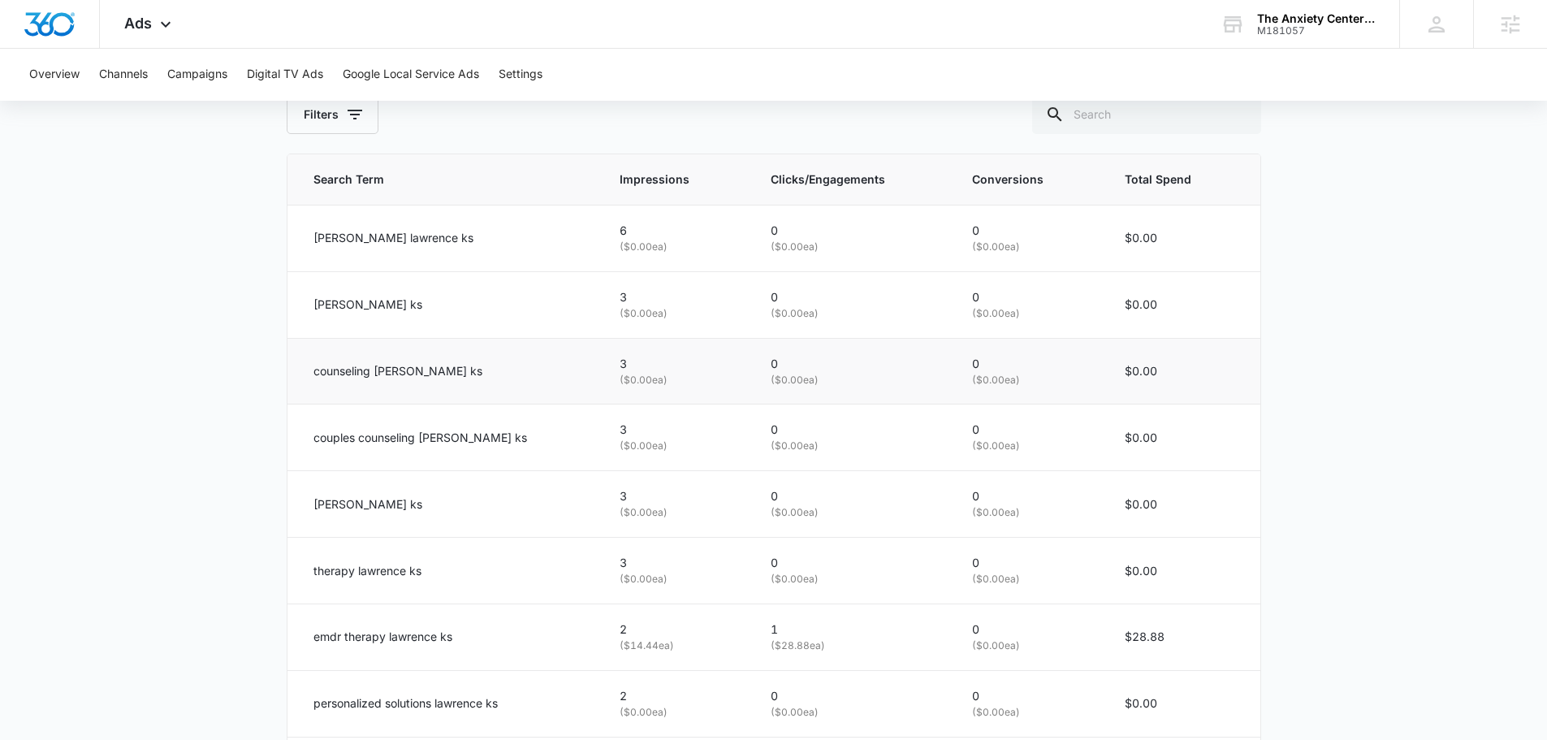
click at [441, 377] on div "counseling lawrence ks" at bounding box center [446, 371] width 267 height 18
drag, startPoint x: 435, startPoint y: 365, endPoint x: 313, endPoint y: 365, distance: 122.6
click at [313, 365] on div "counseling lawrence ks" at bounding box center [446, 371] width 267 height 18
click at [416, 369] on p "counseling lawrence ks" at bounding box center [397, 371] width 169 height 18
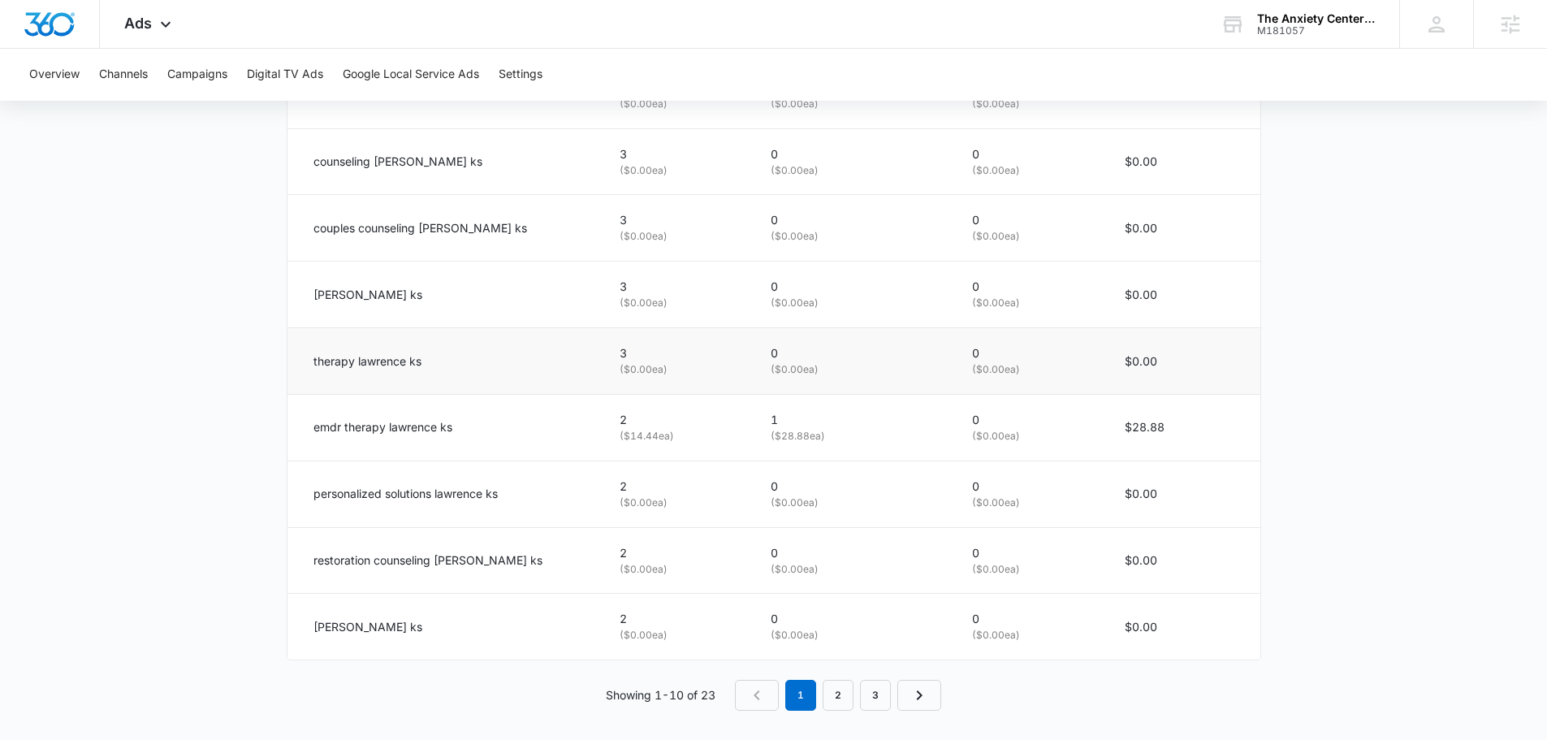
scroll to position [1003, 0]
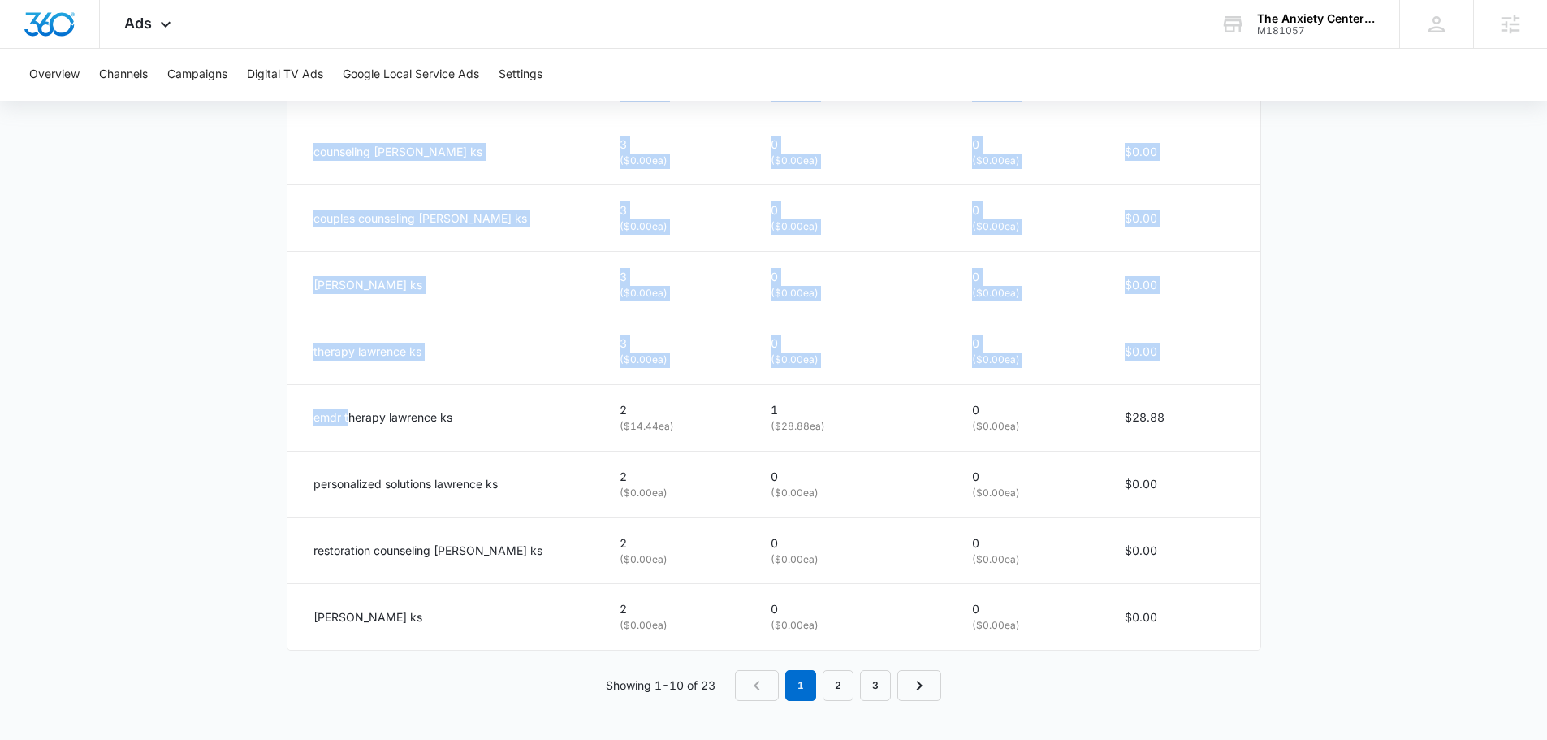
drag, startPoint x: 347, startPoint y: 414, endPoint x: 283, endPoint y: 412, distance: 64.2
click at [313, 408] on p "emdr therapy lawrence ks" at bounding box center [382, 417] width 139 height 18
click at [328, 419] on p "emdr therapy lawrence ks" at bounding box center [382, 417] width 139 height 18
click at [324, 418] on p "emdr therapy lawrence ks" at bounding box center [382, 417] width 139 height 18
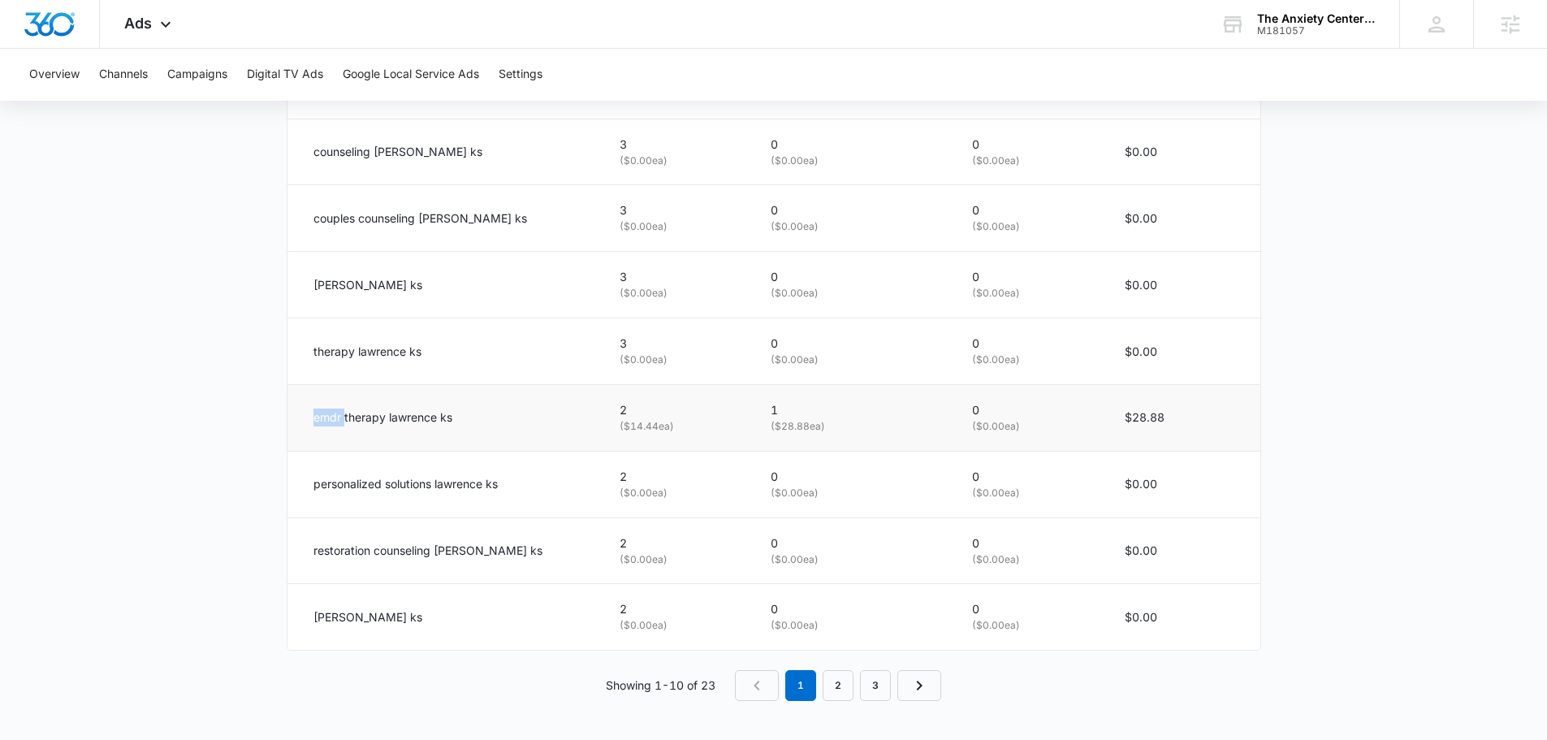
click at [324, 418] on p "emdr therapy lawrence ks" at bounding box center [382, 417] width 139 height 18
click at [839, 688] on link "2" at bounding box center [837, 685] width 31 height 31
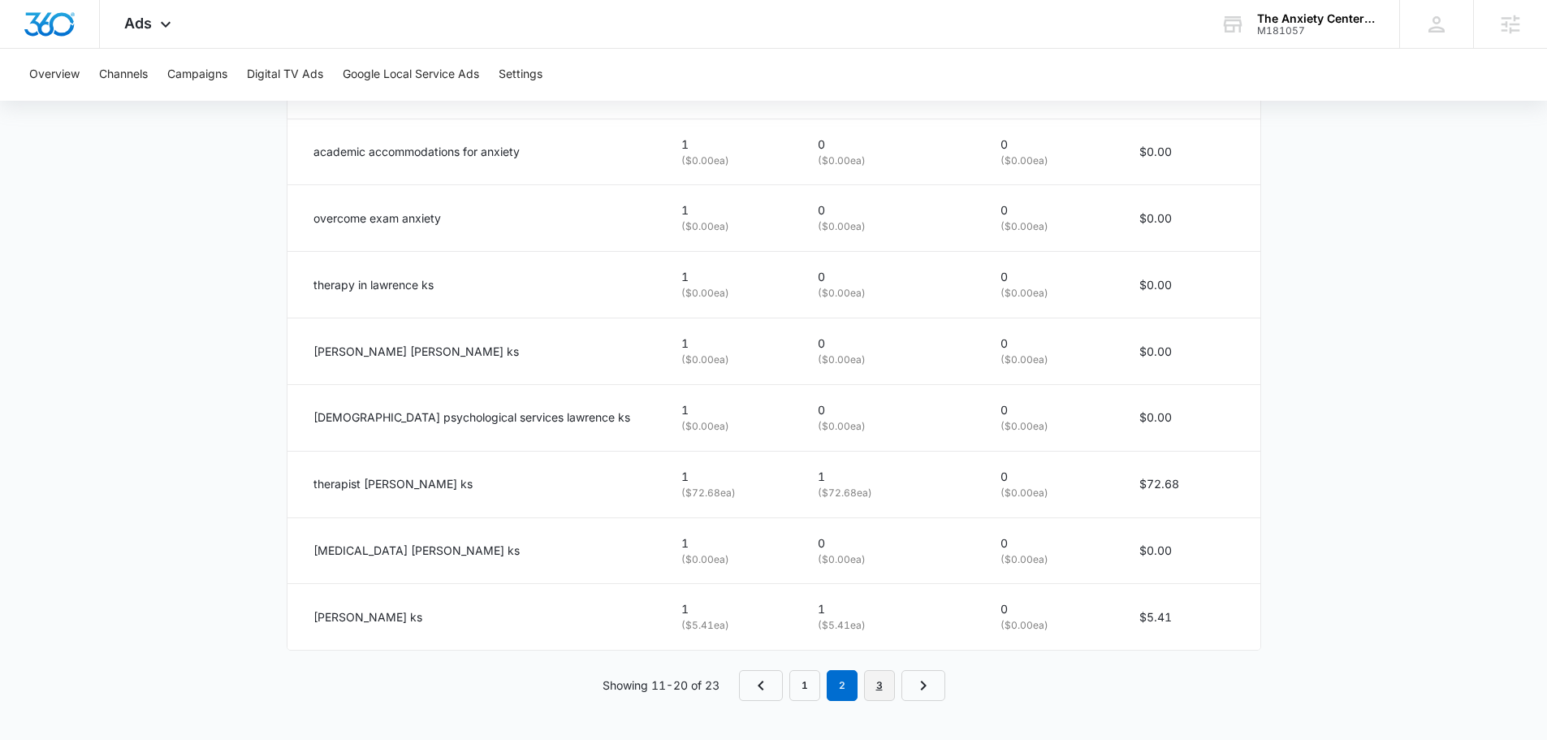
click at [877, 688] on link "3" at bounding box center [879, 685] width 31 height 31
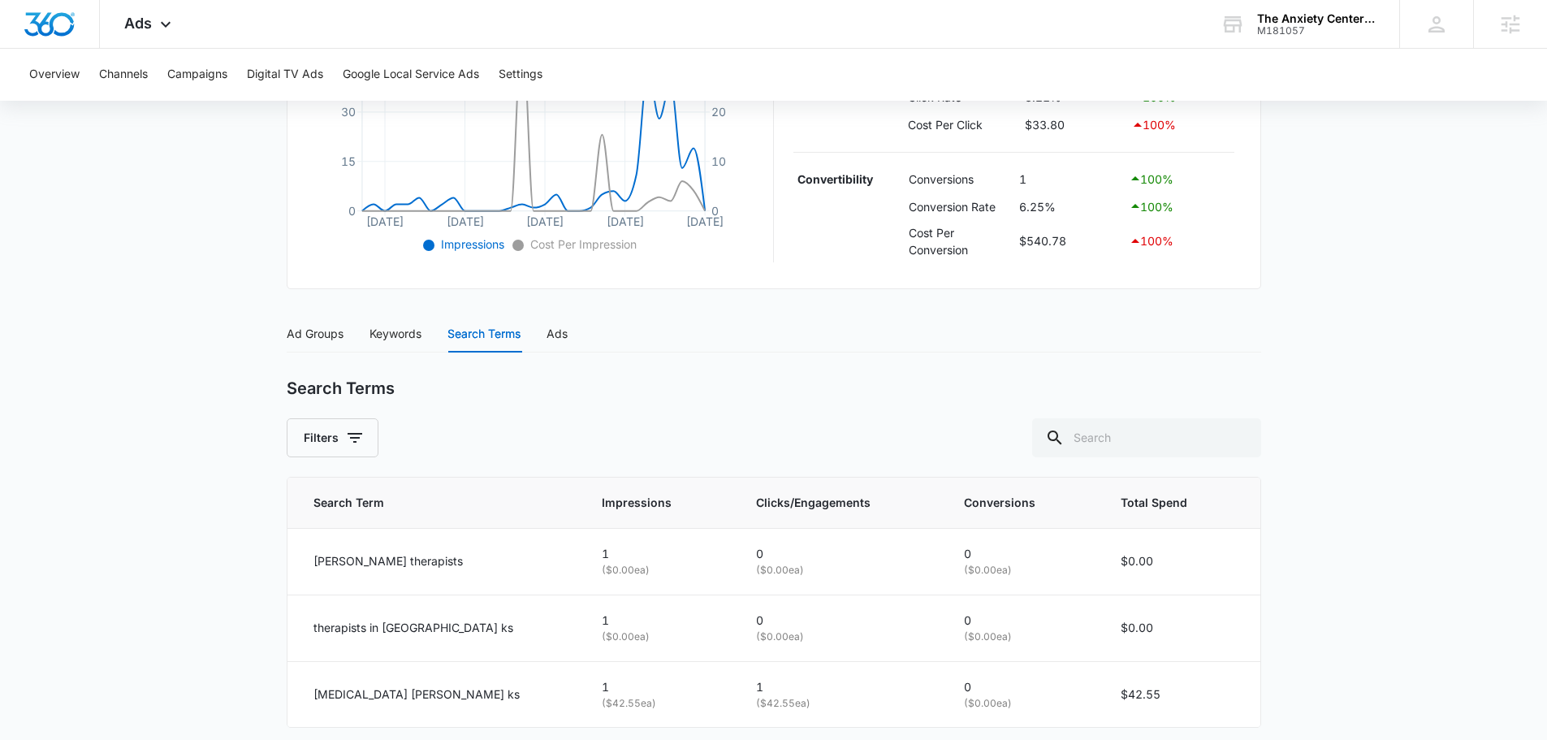
scroll to position [538, 0]
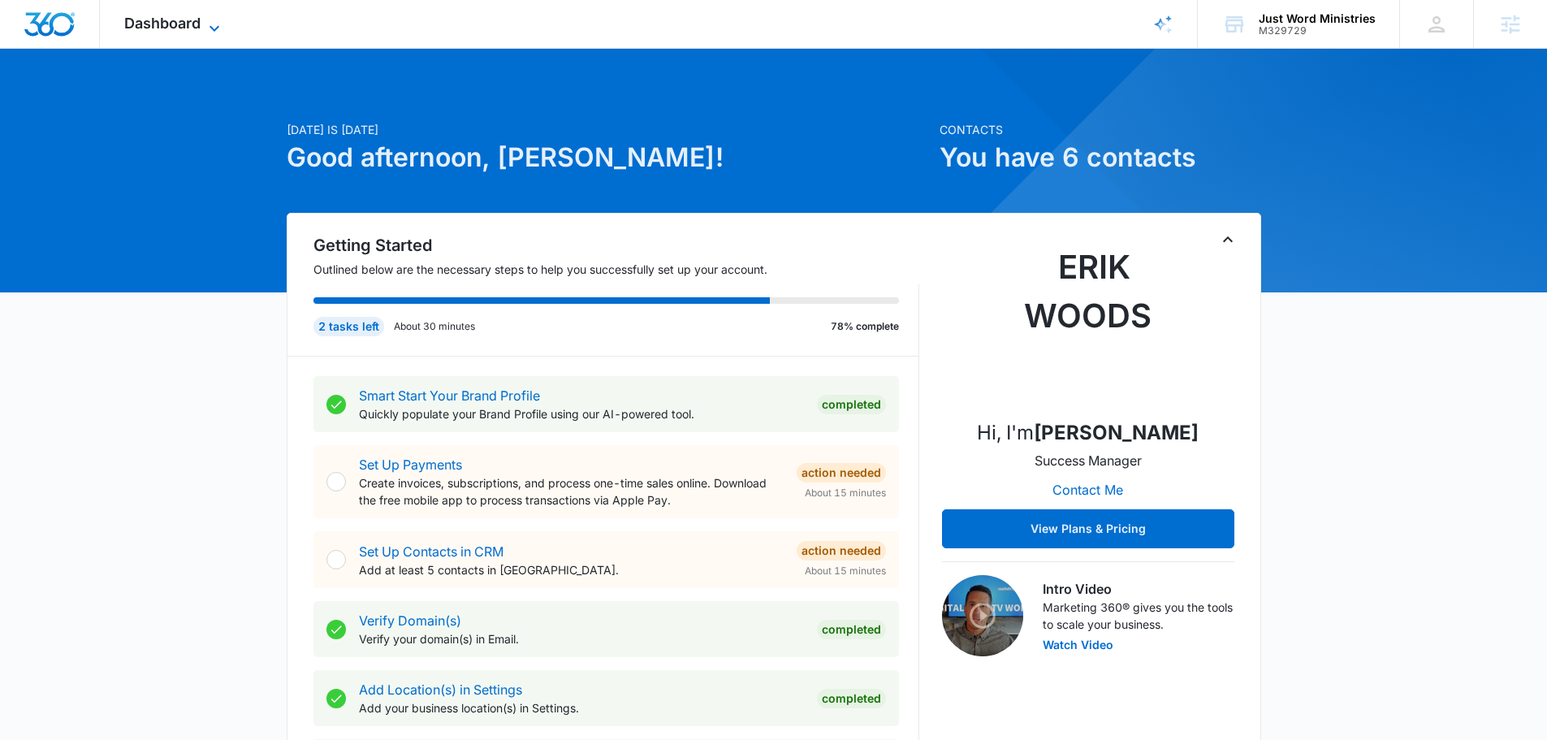
drag, startPoint x: 175, startPoint y: 28, endPoint x: 175, endPoint y: 19, distance: 8.2
click at [175, 25] on span "Dashboard" at bounding box center [162, 23] width 76 height 17
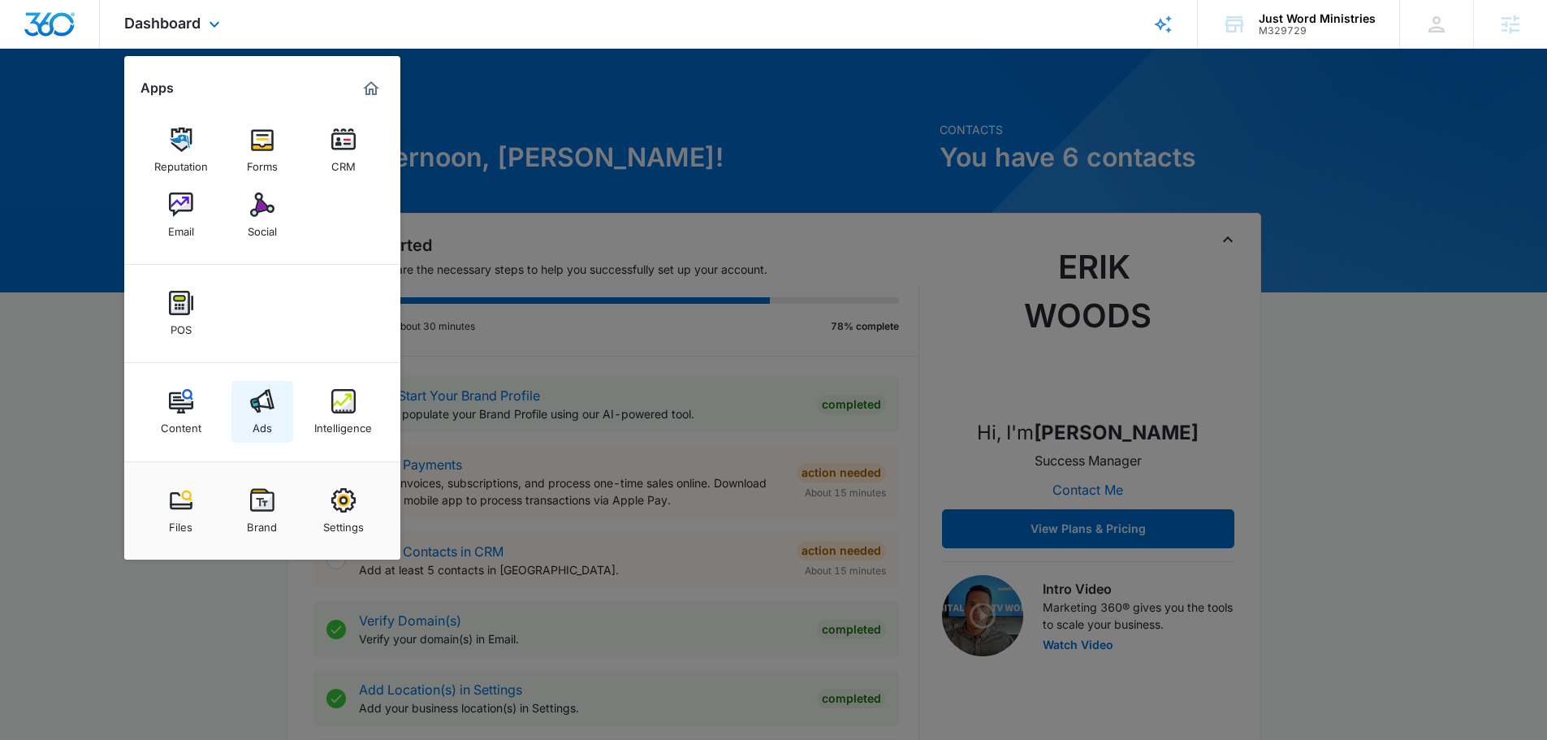
click at [258, 399] on img at bounding box center [262, 401] width 24 height 24
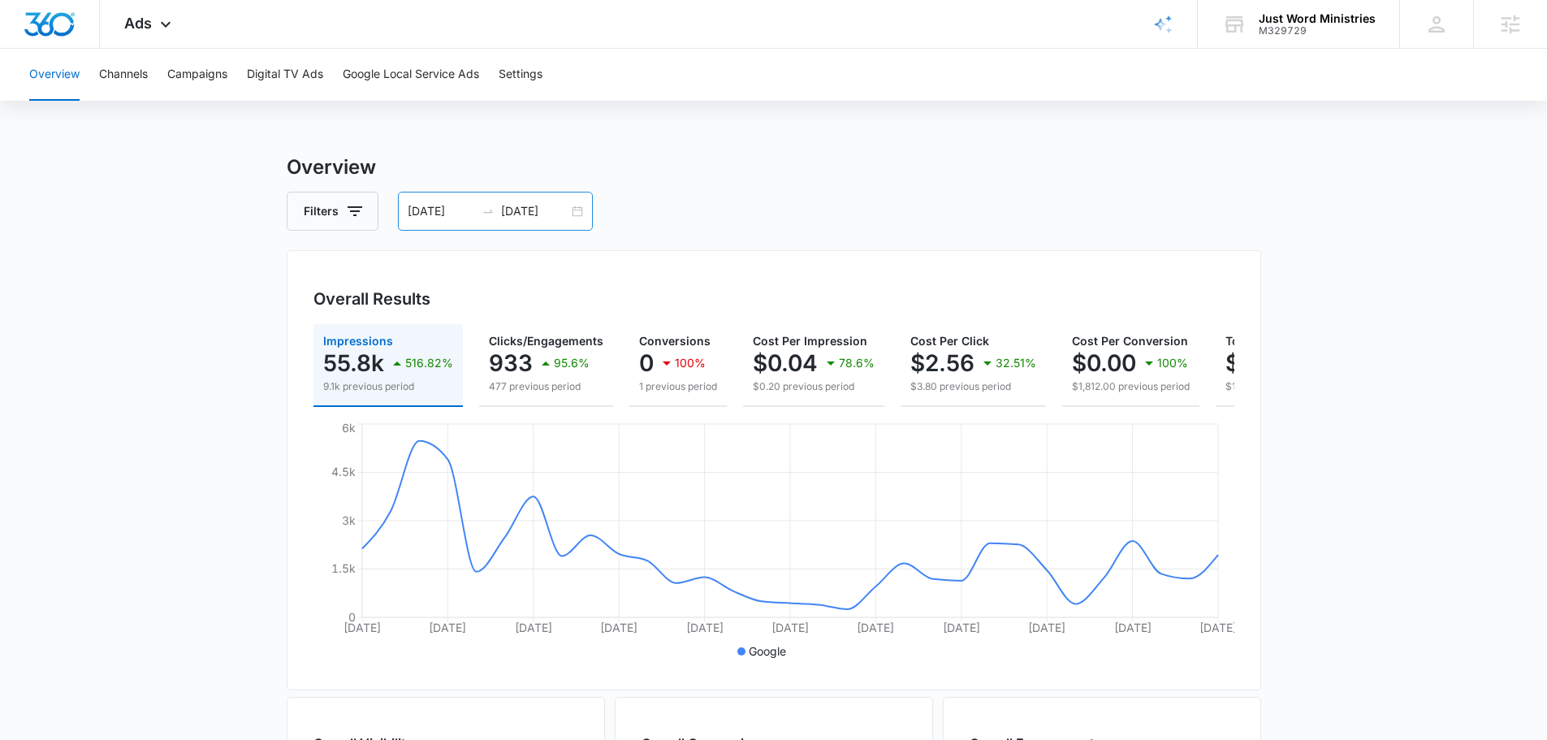
click at [481, 206] on icon "swap-right" at bounding box center [487, 211] width 13 height 13
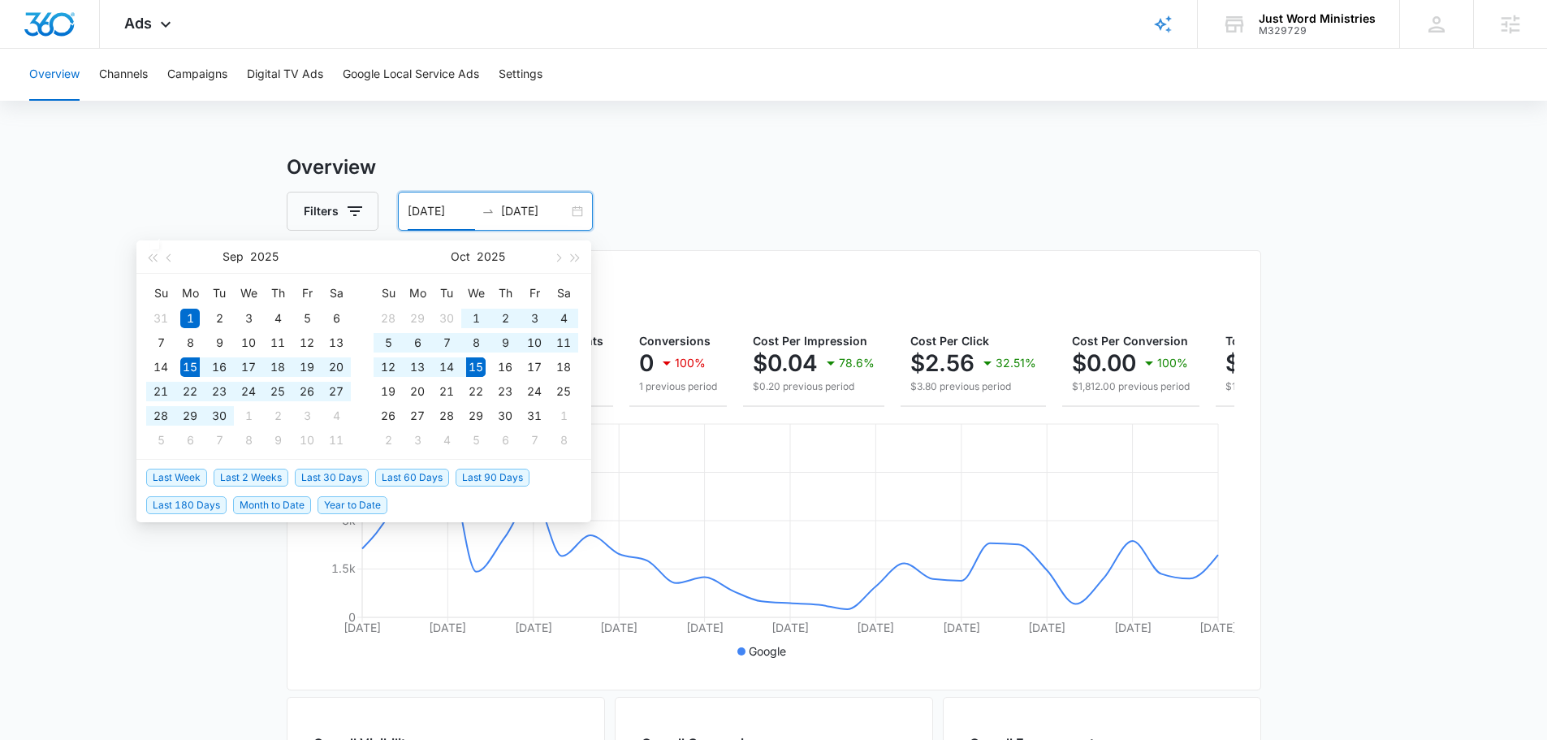
drag, startPoint x: 325, startPoint y: 473, endPoint x: 331, endPoint y: 464, distance: 10.4
click at [325, 470] on span "Last 30 Days" at bounding box center [332, 477] width 74 height 18
type input "[DATE]"
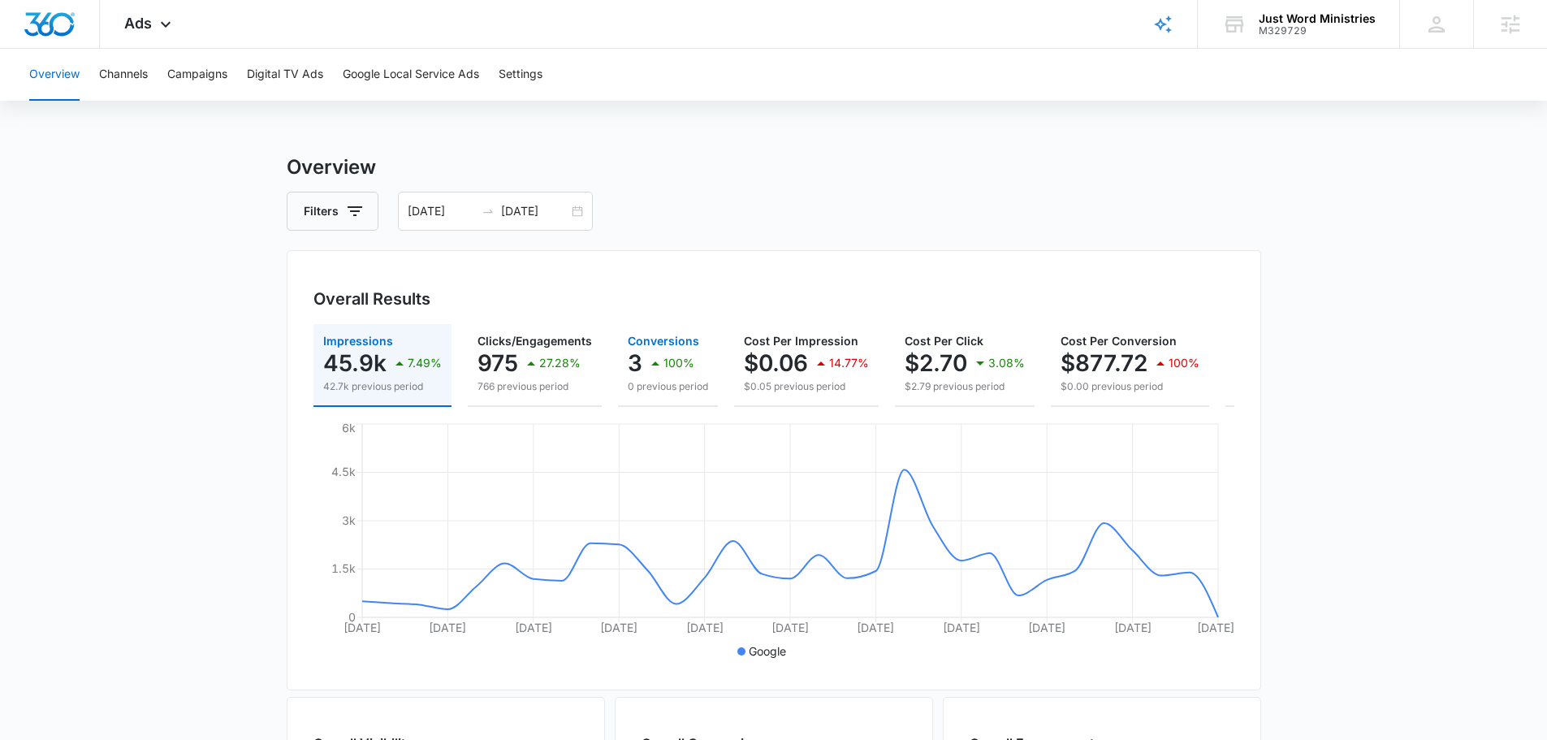
click at [663, 361] on p "100%" at bounding box center [678, 362] width 31 height 11
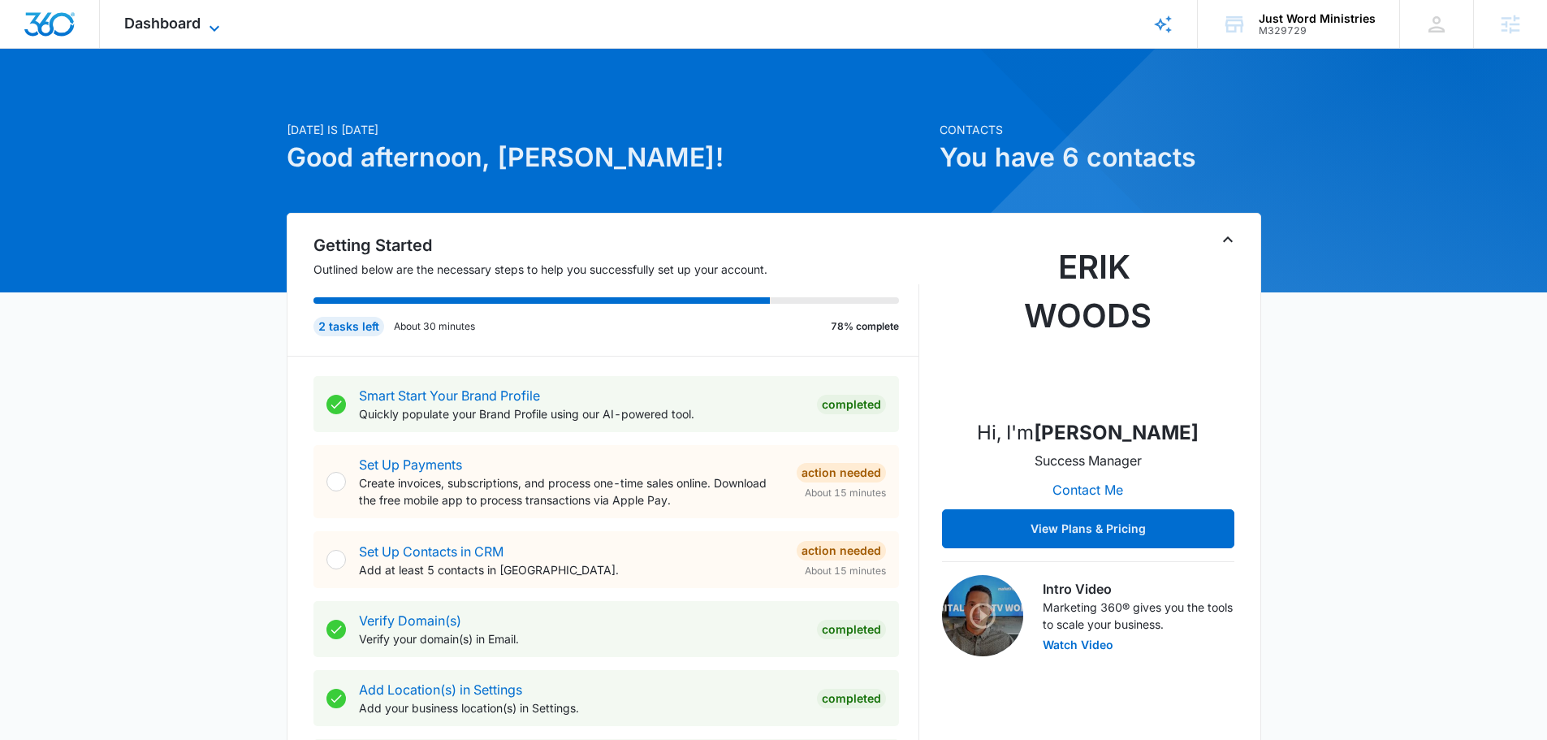
click at [170, 19] on span "Dashboard" at bounding box center [162, 23] width 76 height 17
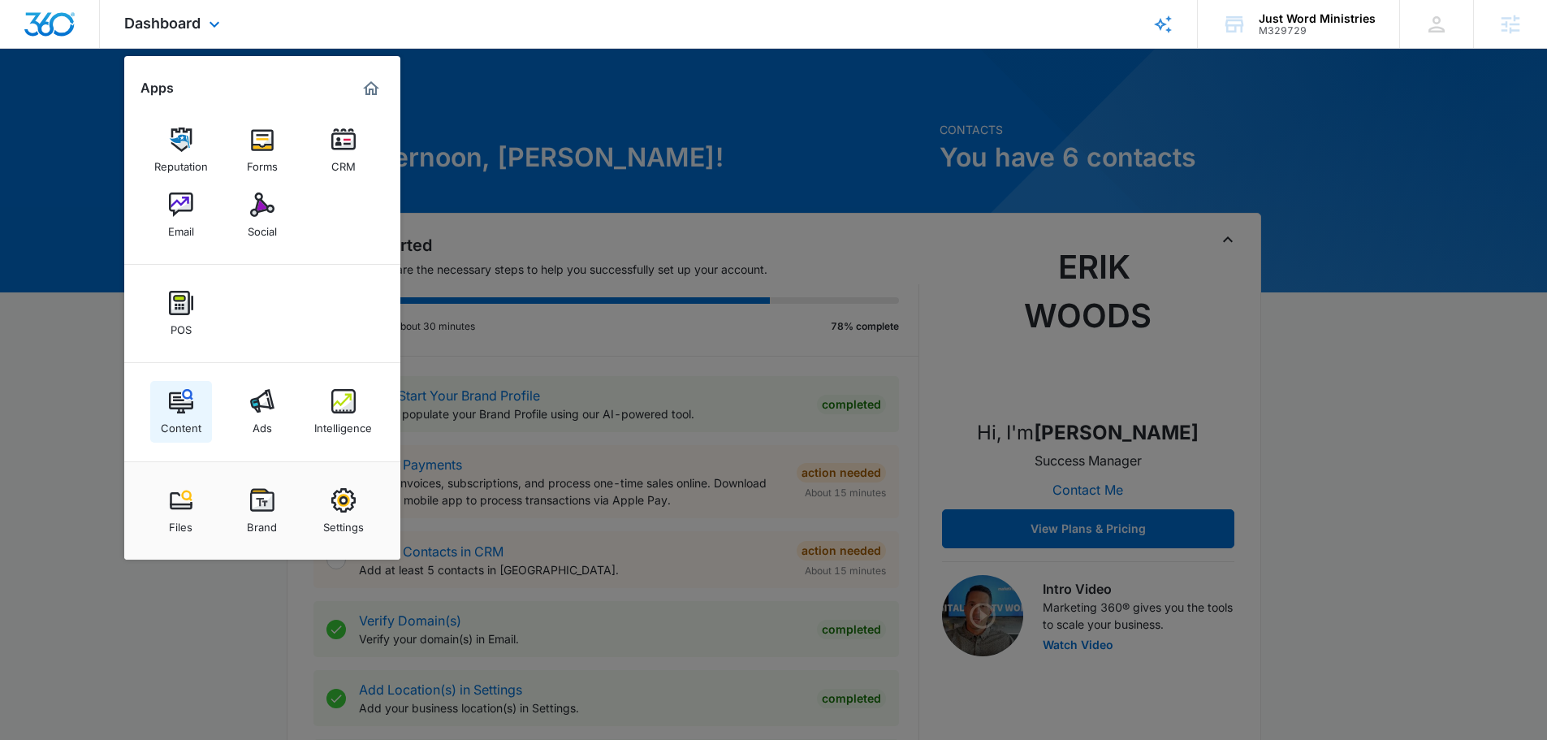
click at [181, 408] on img at bounding box center [181, 401] width 24 height 24
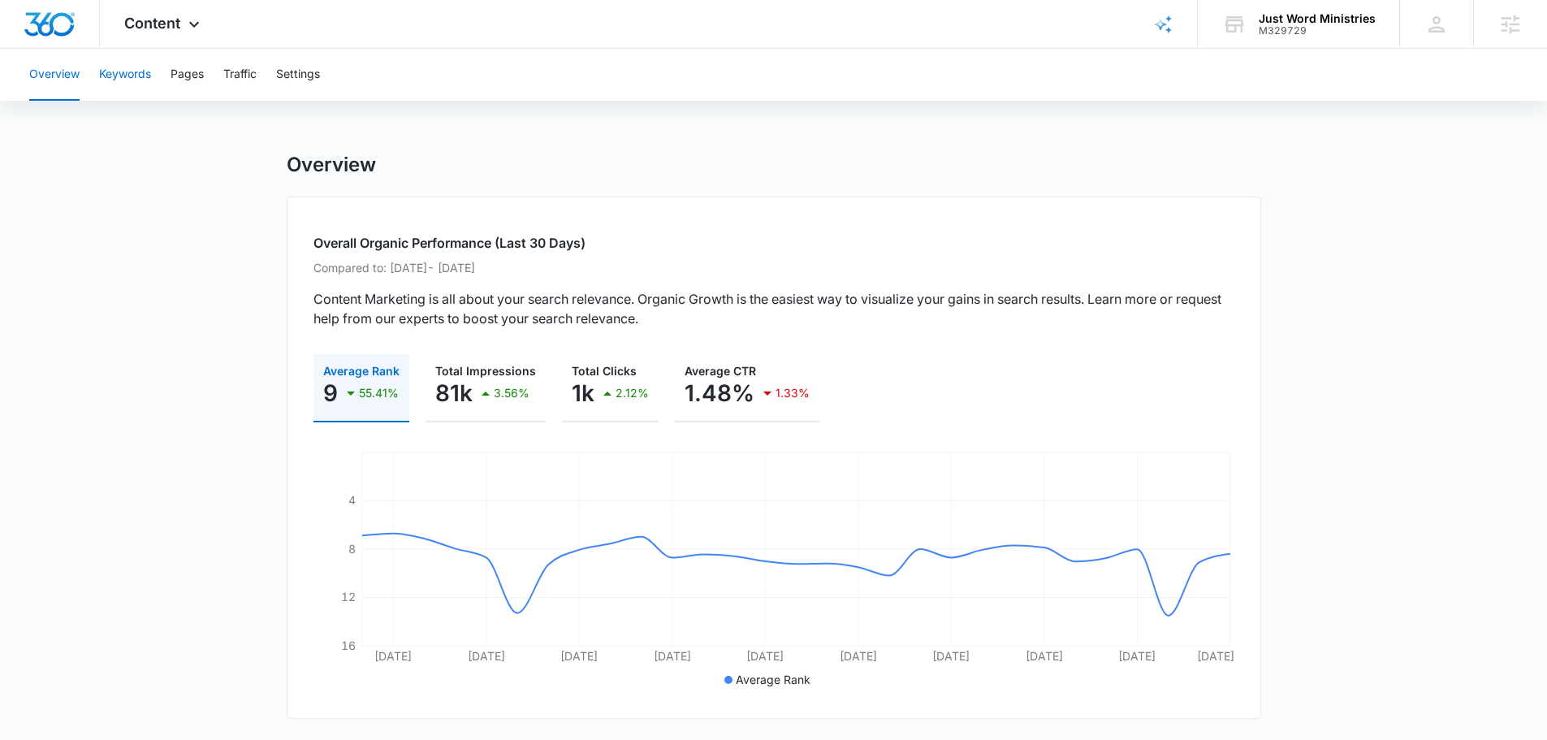
click at [110, 73] on button "Keywords" at bounding box center [125, 75] width 52 height 52
